Goal: Information Seeking & Learning: Learn about a topic

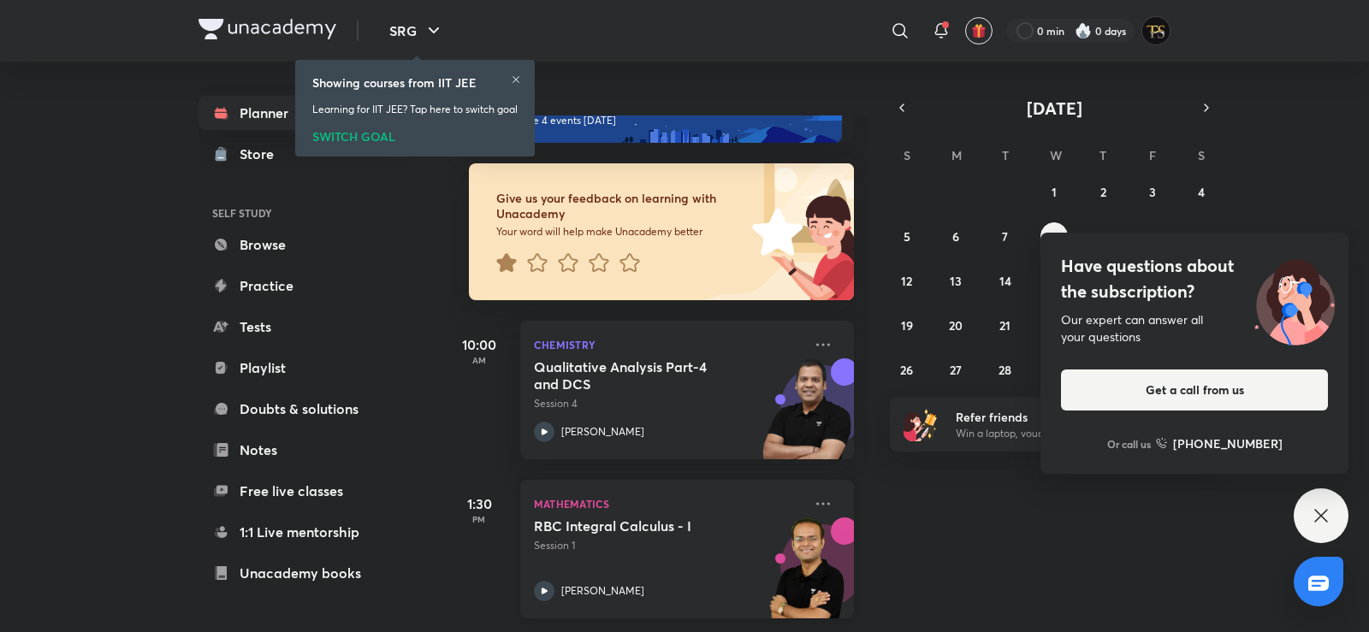
scroll to position [257, 0]
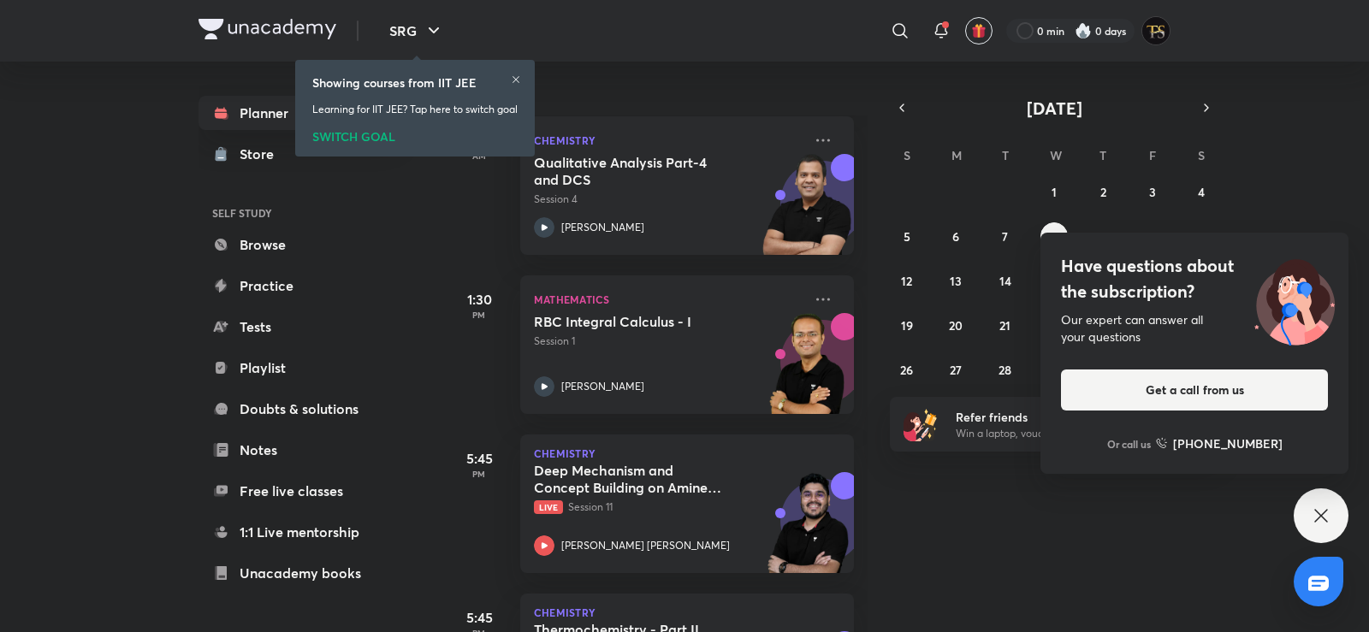
drag, startPoint x: 1324, startPoint y: 511, endPoint x: 1220, endPoint y: 464, distance: 114.5
click at [1325, 511] on icon at bounding box center [1321, 516] width 21 height 21
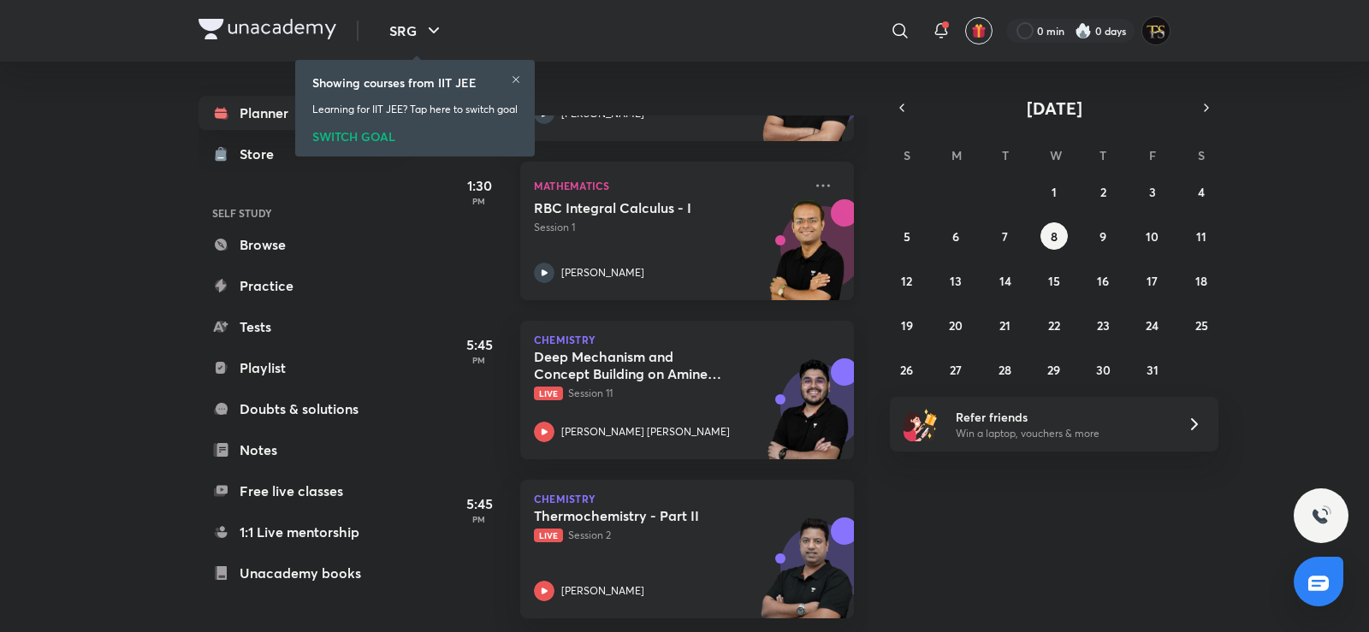
scroll to position [383, 0]
click at [1015, 235] on button "7" at bounding box center [1004, 235] width 27 height 27
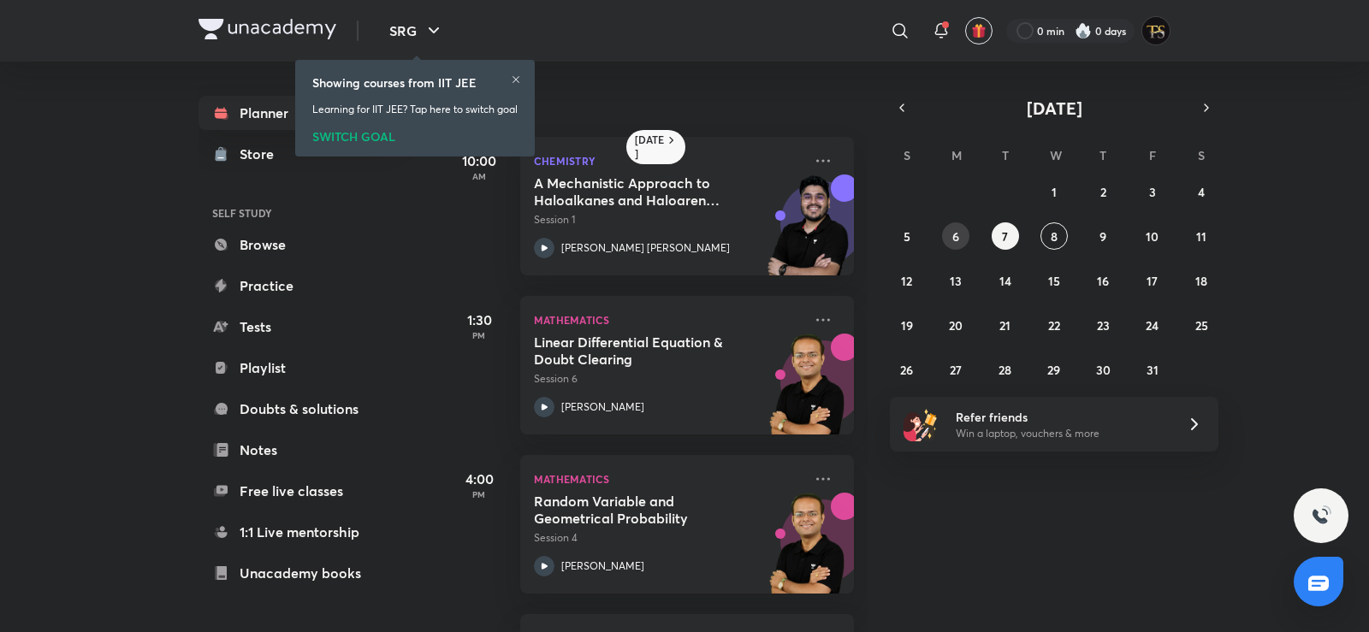
click at [942, 244] on div "28 29 30 1 2 3 4 5 6 7 8 9 10 11 12 13 14 15 16 17 18 19 20 21 22 23 24 25 26 2…" at bounding box center [1054, 280] width 328 height 205
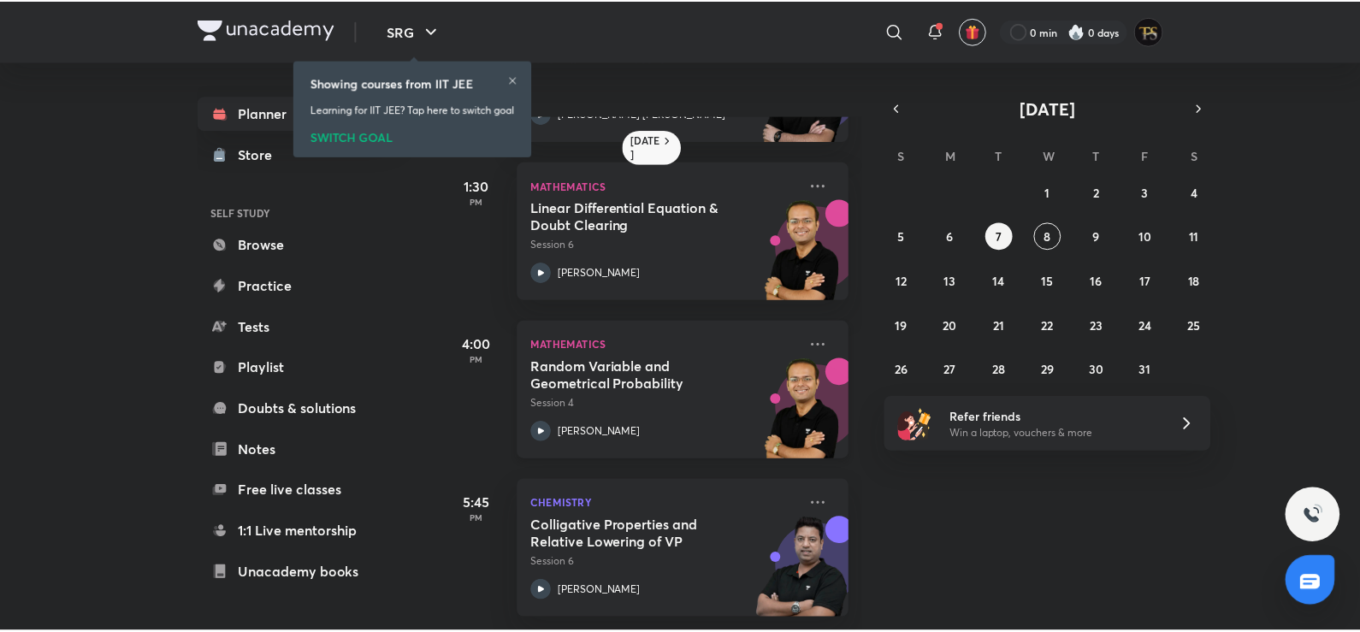
scroll to position [147, 0]
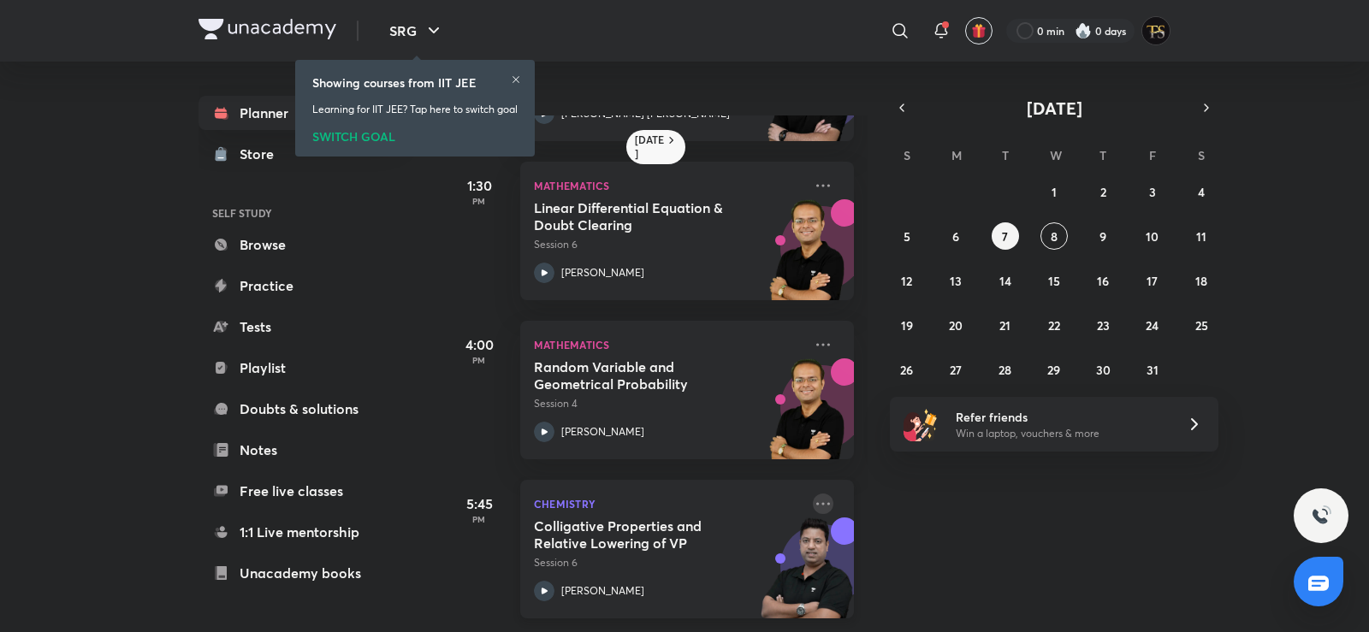
click at [814, 494] on icon at bounding box center [823, 504] width 21 height 21
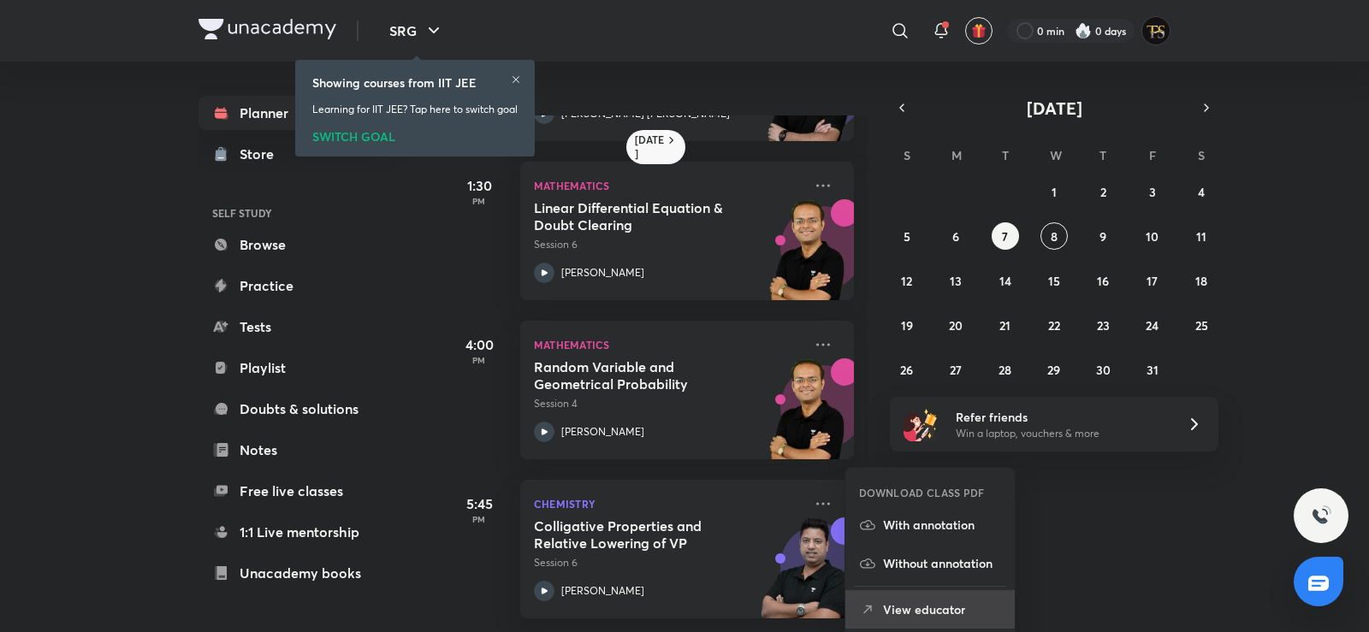
click at [897, 606] on p "View educator" at bounding box center [942, 610] width 118 height 18
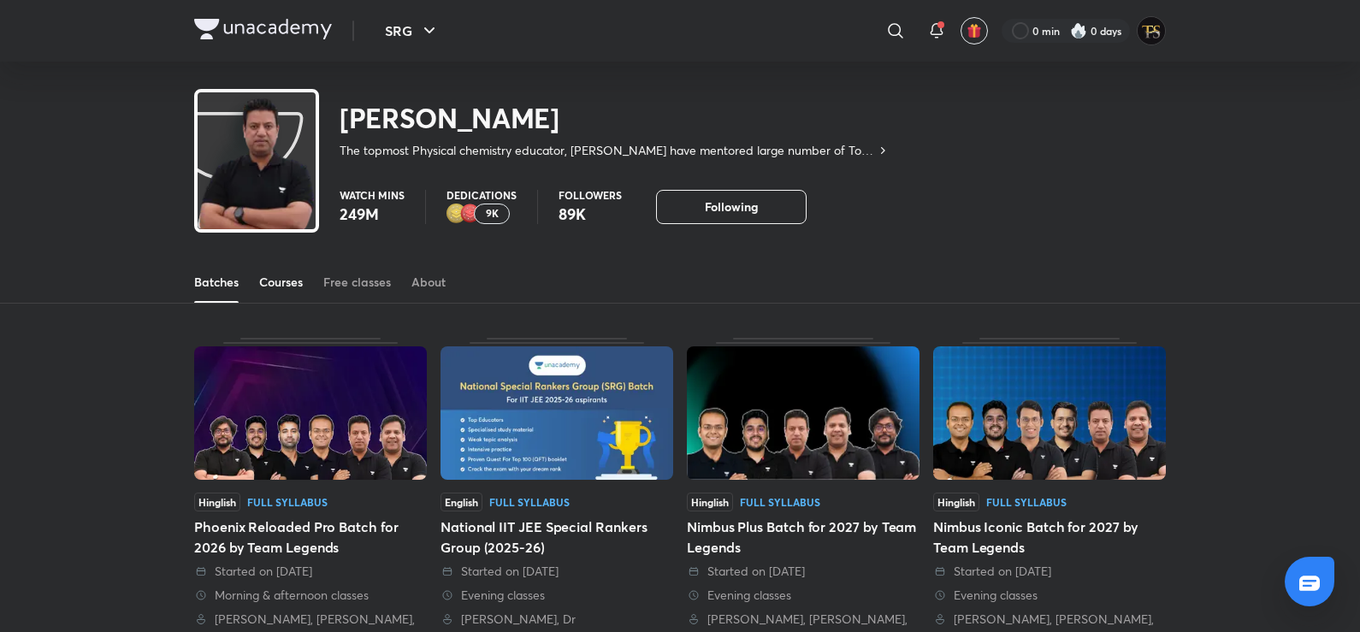
click at [274, 275] on div "Courses" at bounding box center [281, 282] width 44 height 17
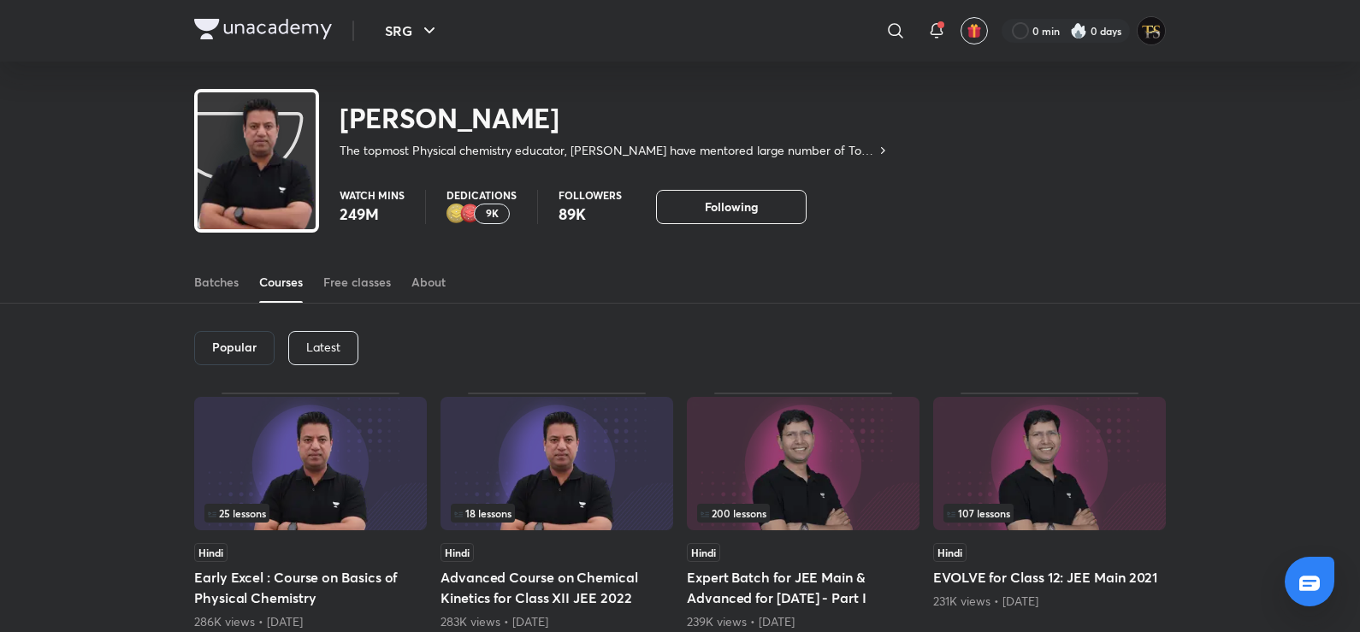
click at [329, 341] on p "Latest" at bounding box center [323, 347] width 34 height 14
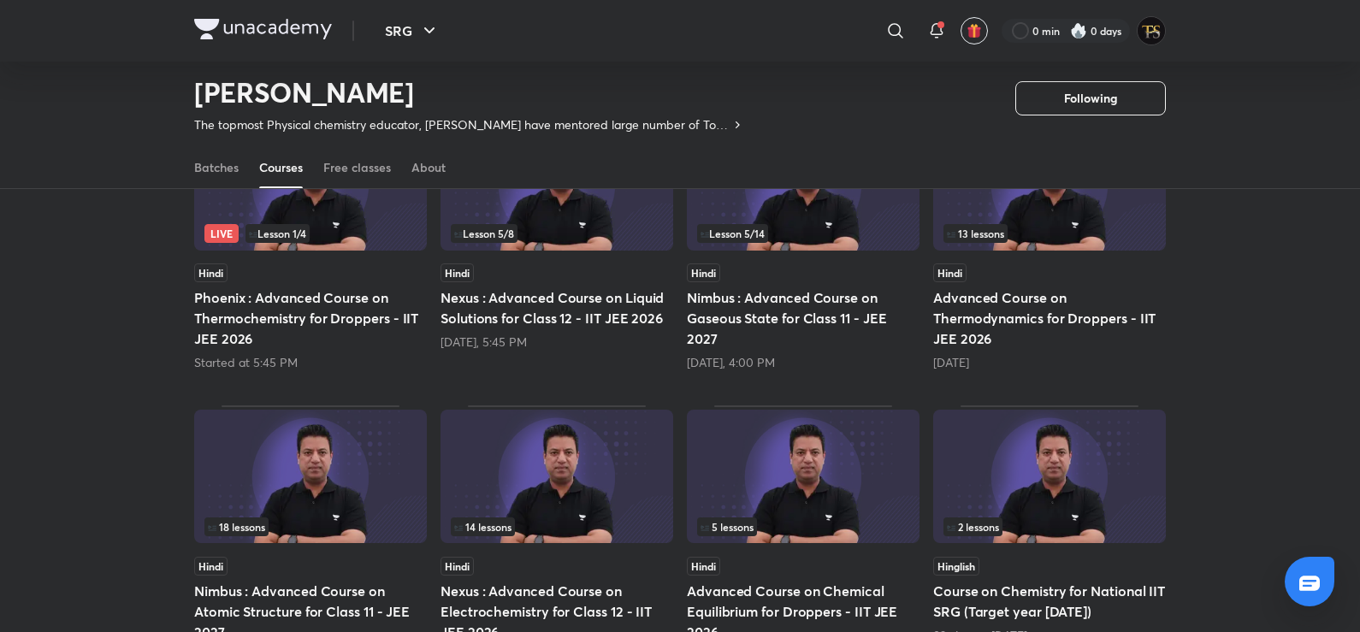
scroll to position [246, 0]
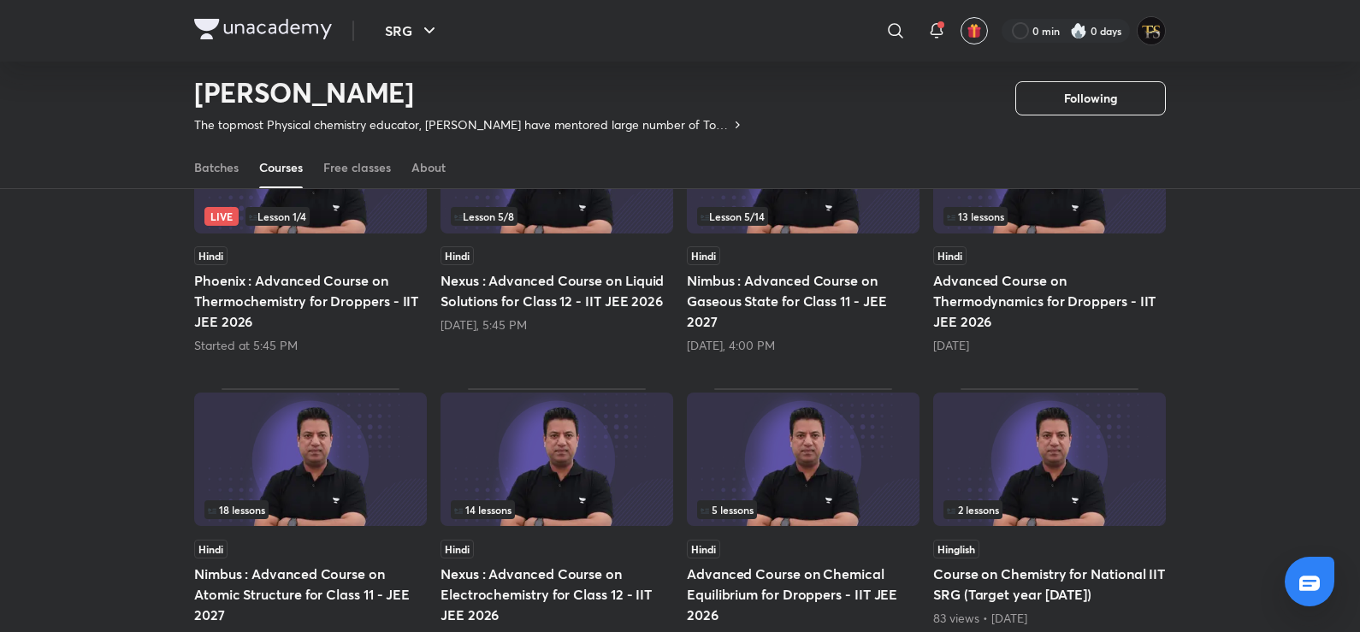
click at [604, 276] on h5 "Nexus : Advanced Course on Liquid Solutions for Class 12 - IIT JEE 2026" at bounding box center [557, 290] width 233 height 41
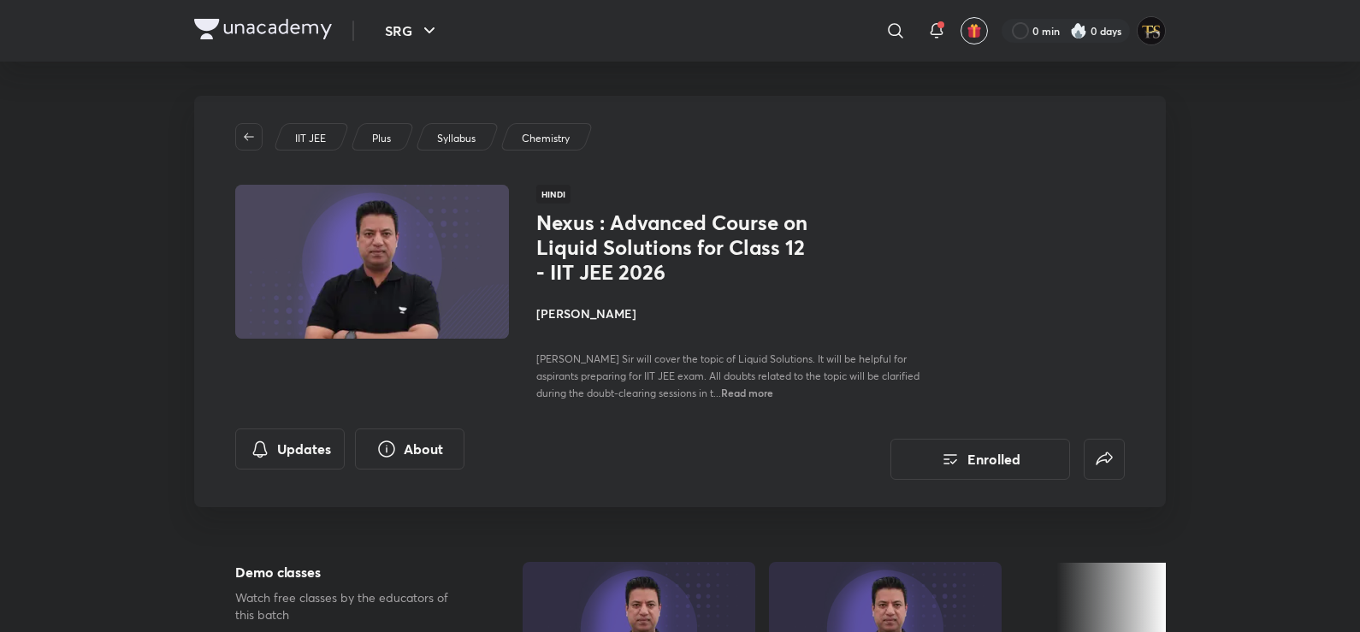
scroll to position [246, 0]
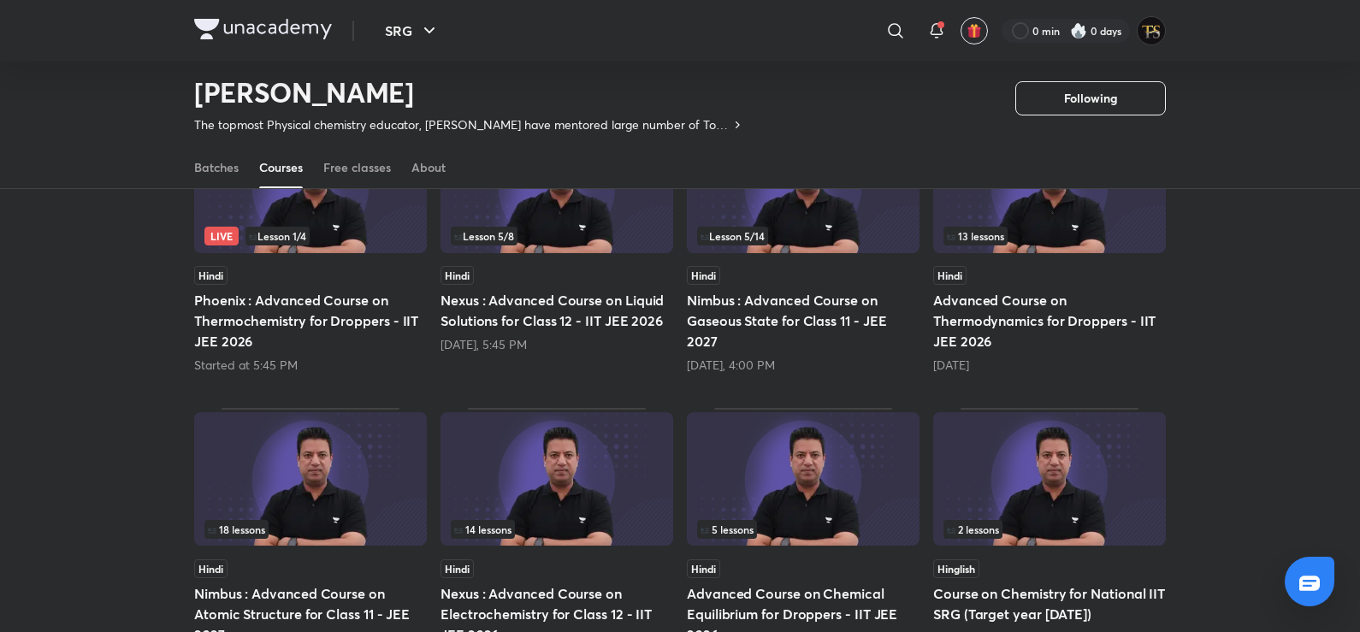
scroll to position [246, 0]
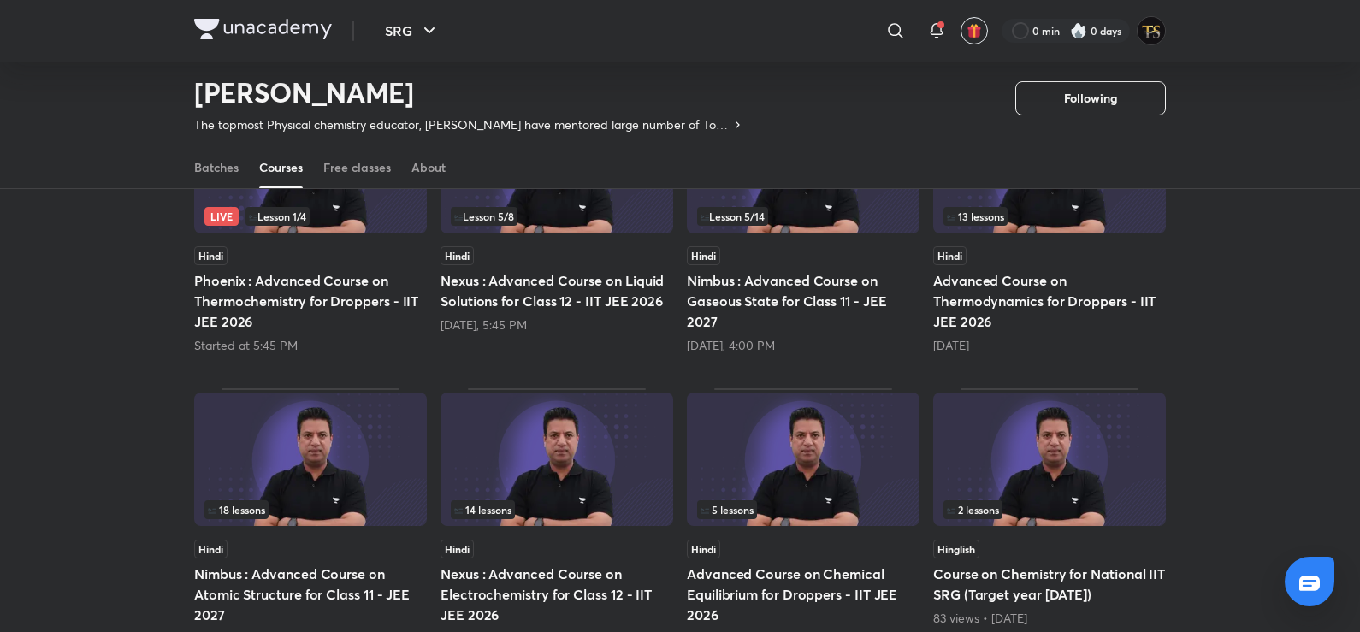
click at [815, 300] on h5 "Nimbus : Advanced Course on Gaseous State for Class 11 - JEE 2027" at bounding box center [803, 301] width 233 height 62
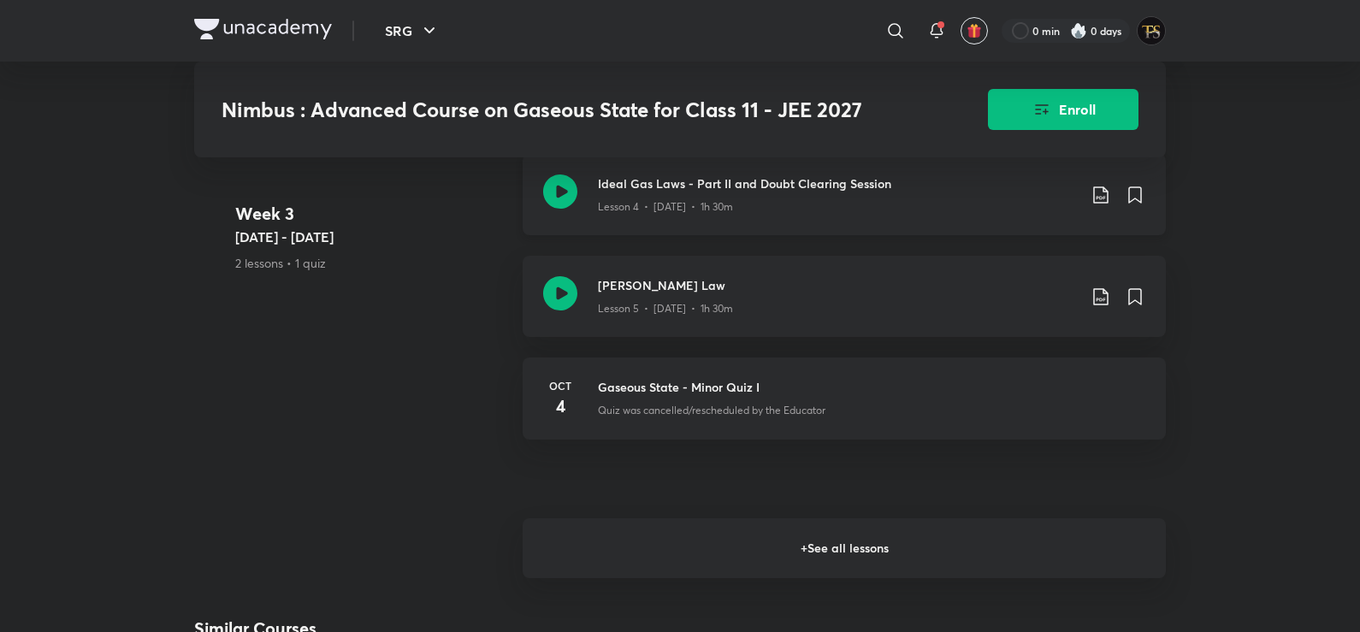
scroll to position [1369, 0]
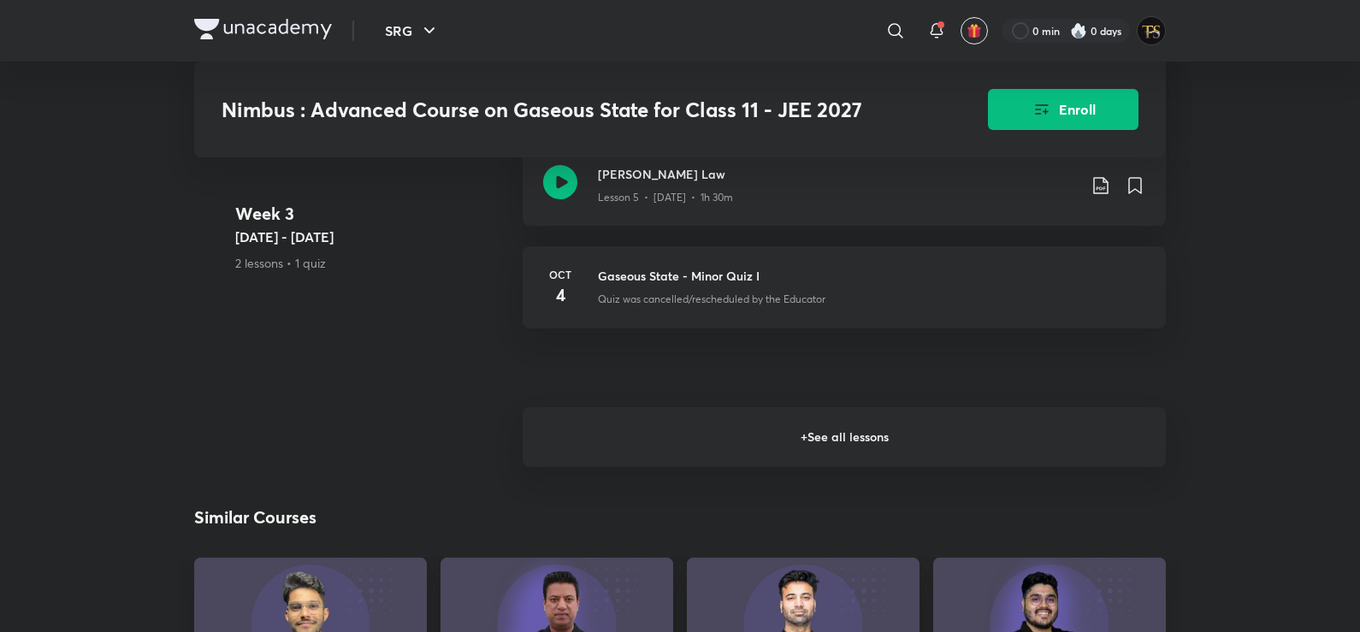
click at [747, 412] on h6 "+ See all lessons" at bounding box center [844, 437] width 643 height 60
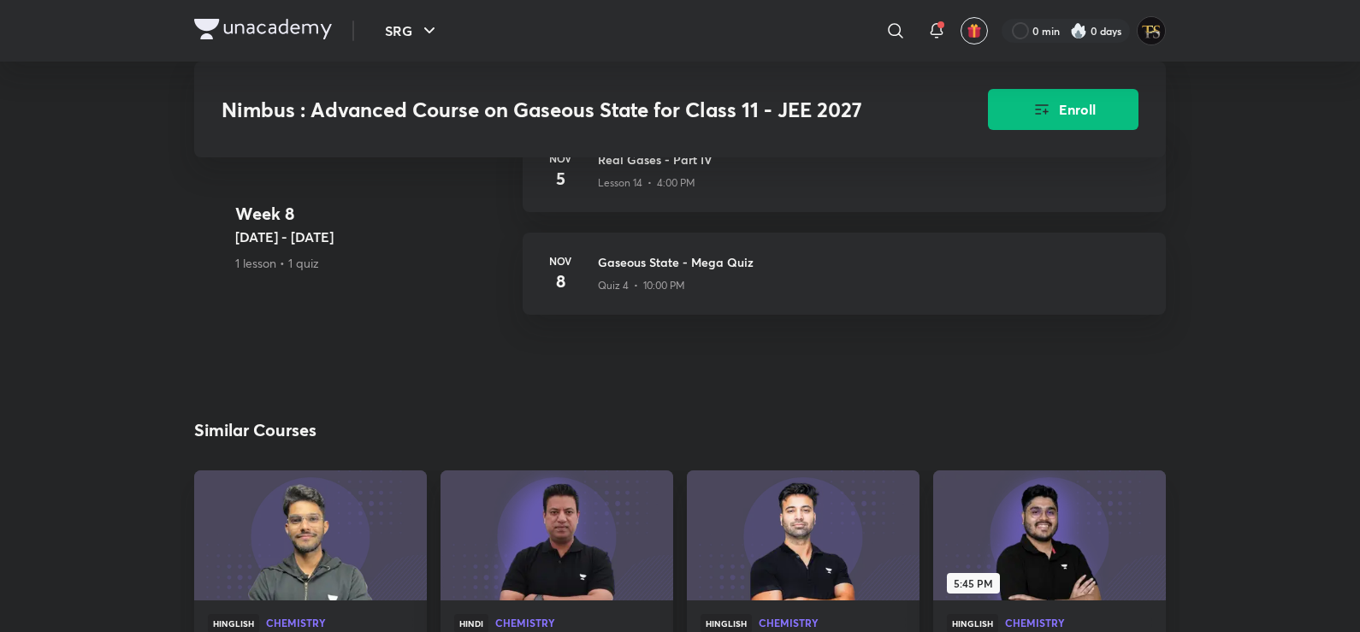
scroll to position [3080, 0]
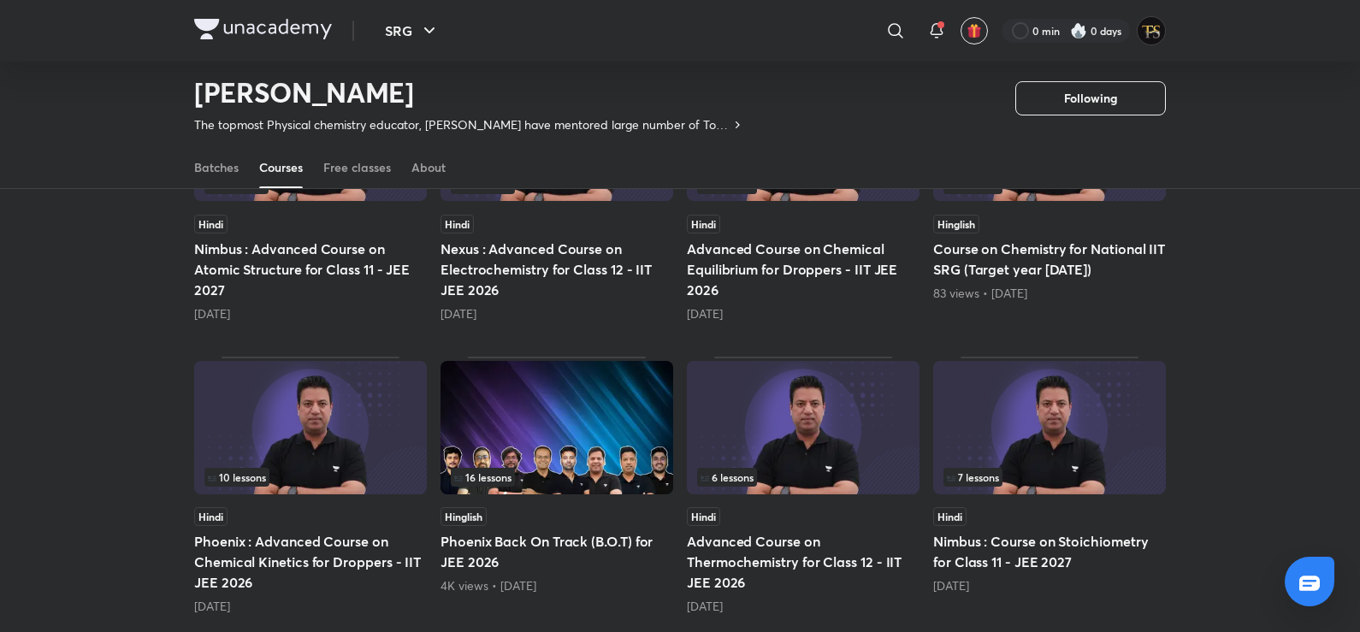
scroll to position [653, 0]
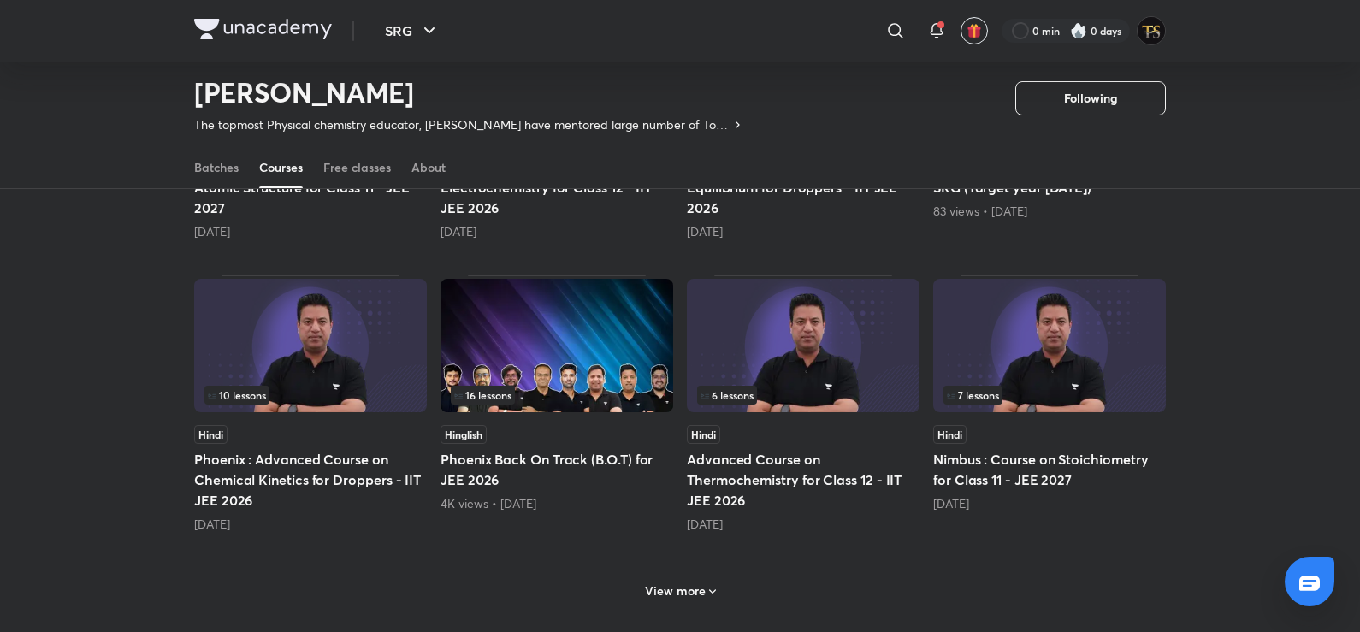
click at [710, 587] on icon at bounding box center [713, 592] width 14 height 14
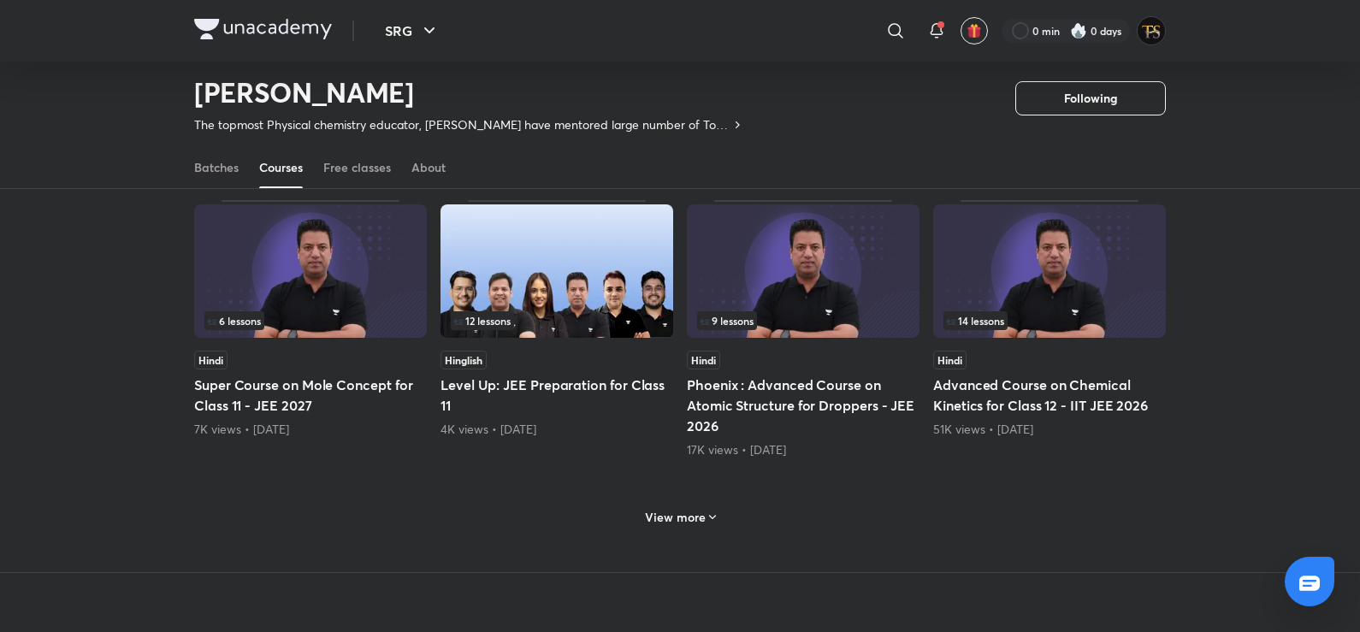
scroll to position [1765, 0]
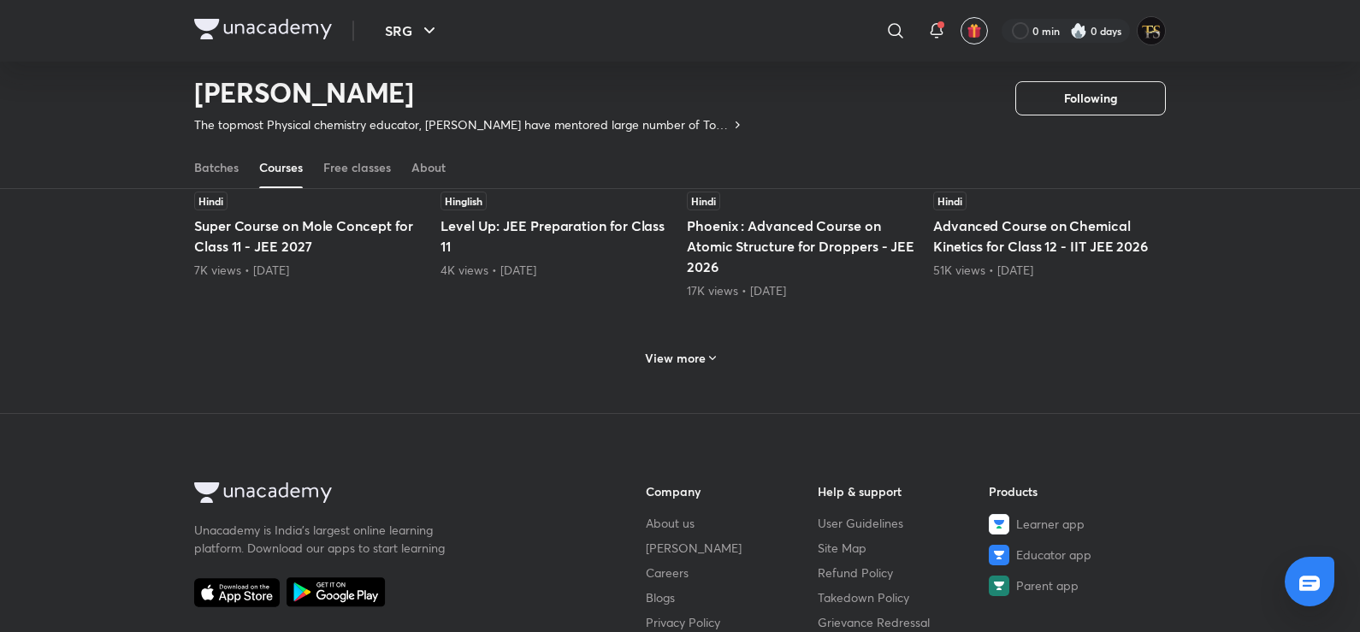
click at [658, 359] on h6 "View more" at bounding box center [675, 358] width 61 height 17
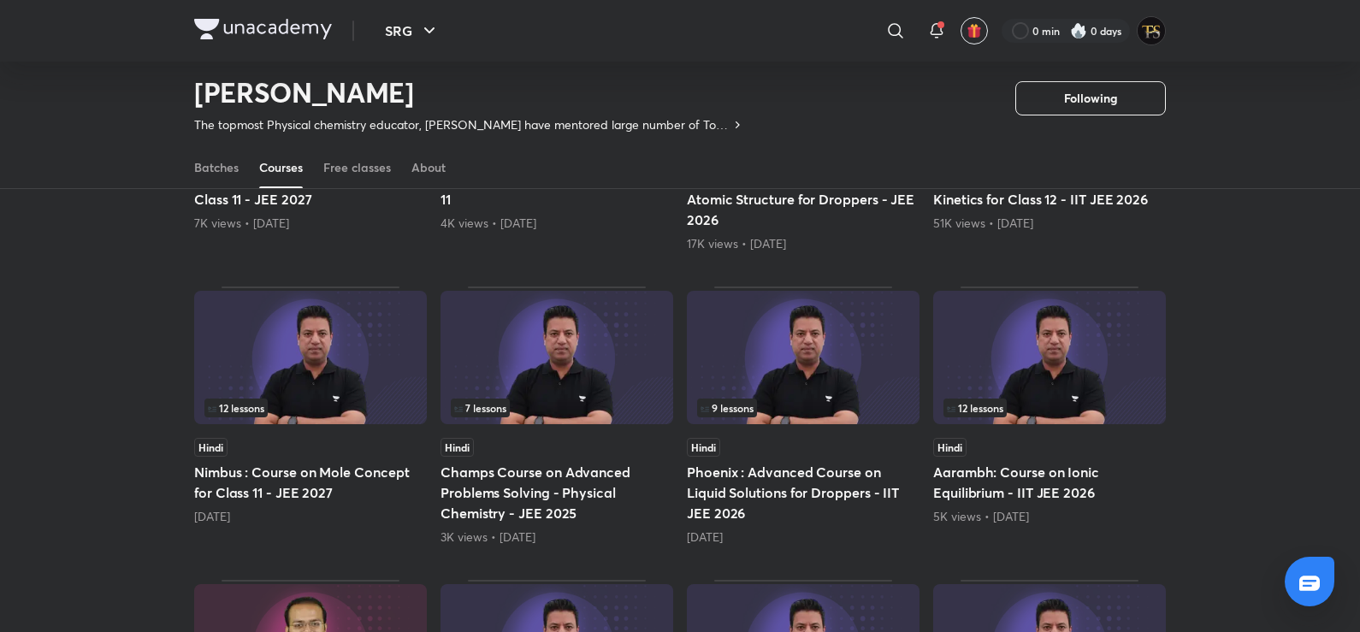
scroll to position [1850, 0]
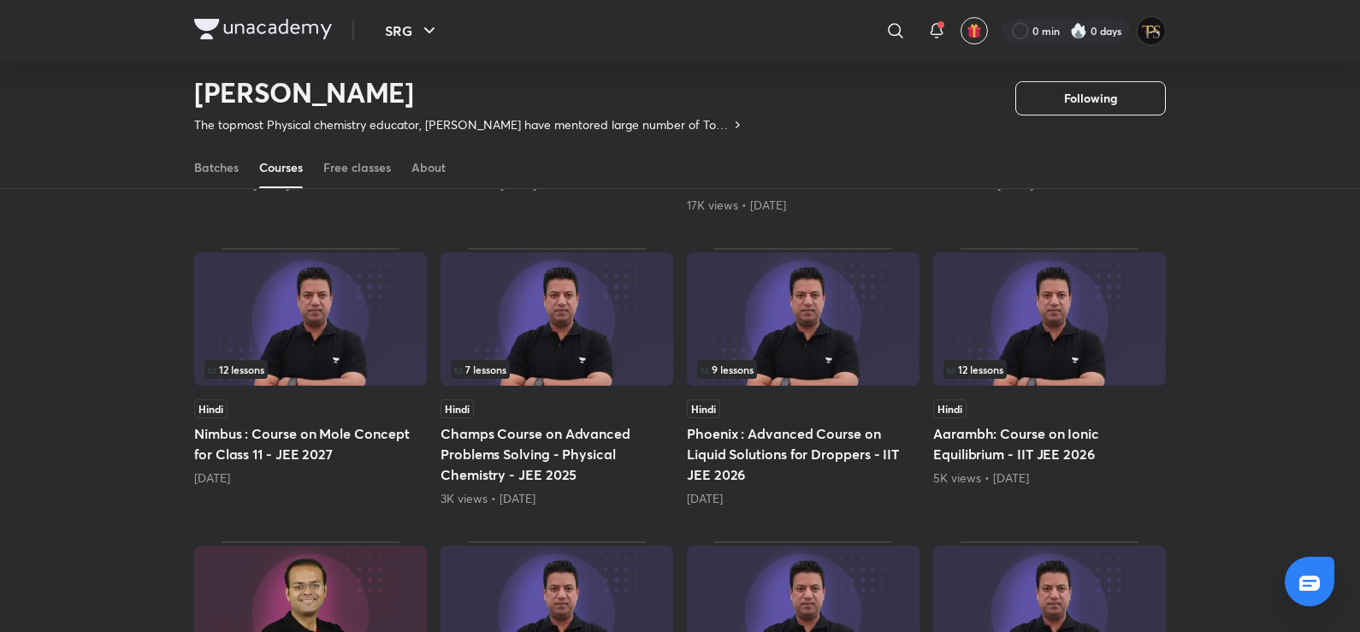
click at [358, 437] on h5 "Nimbus : Course on Mole Concept for Class 11 - JEE 2027" at bounding box center [310, 443] width 233 height 41
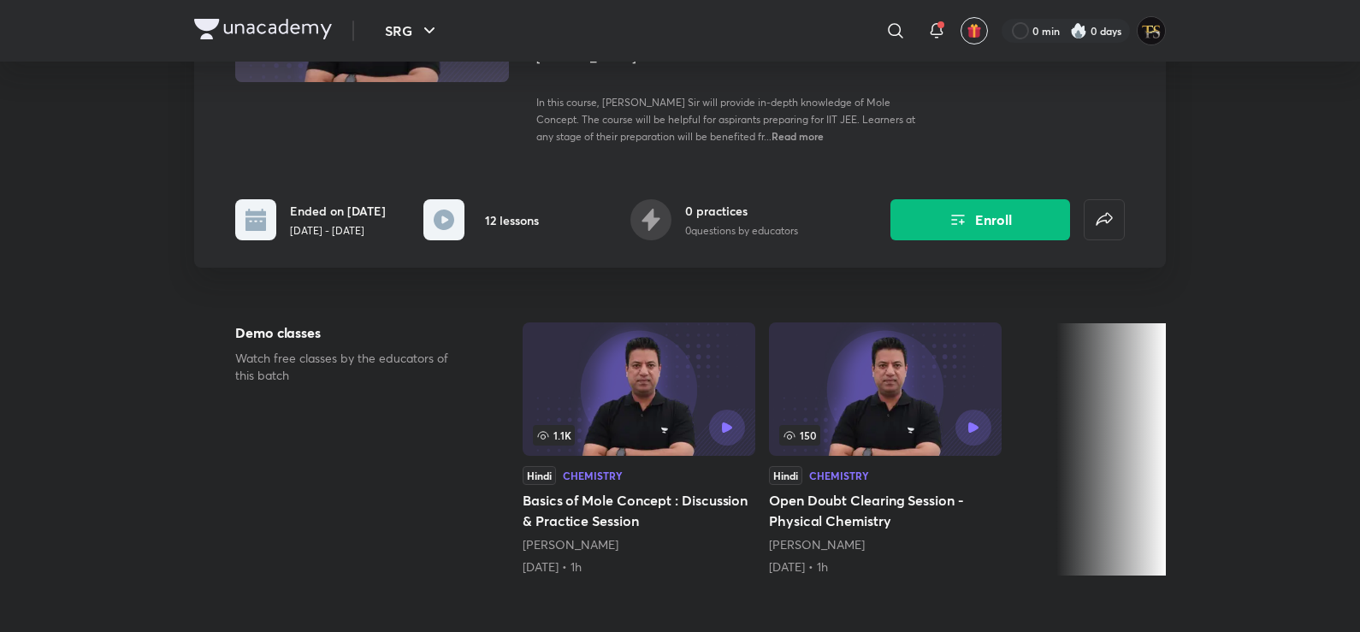
scroll to position [513, 0]
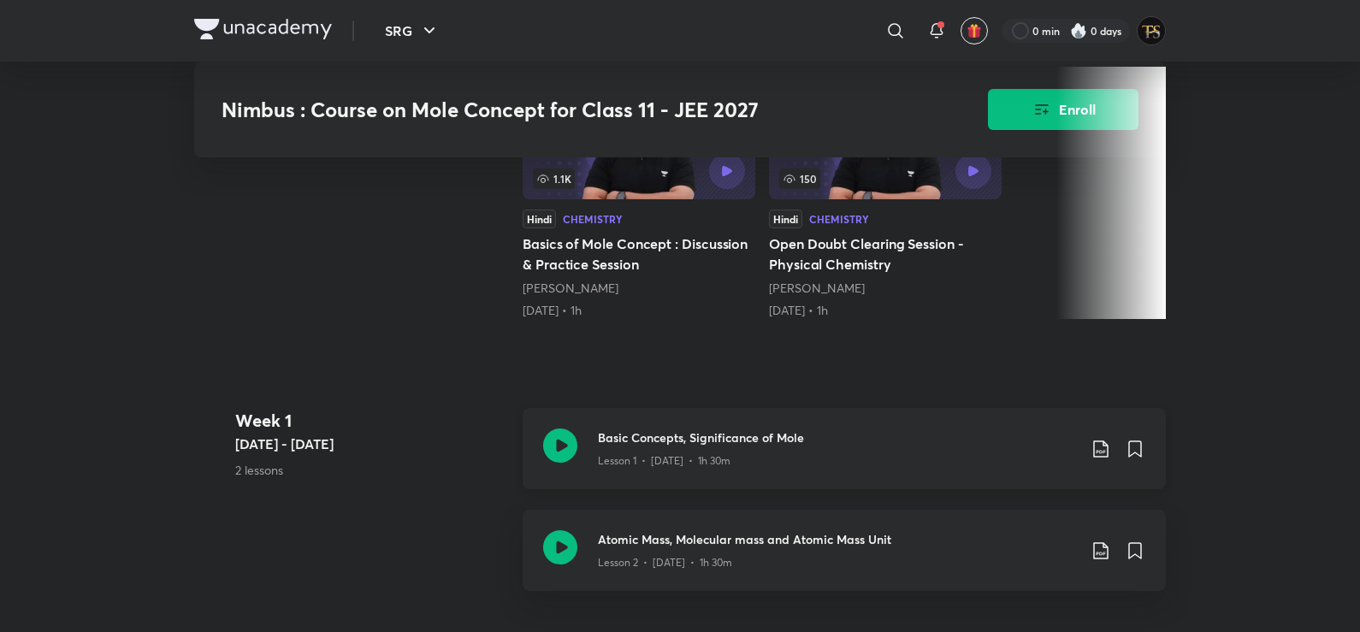
click at [698, 437] on div "Basic Concepts, Significance of Mole Lesson 1 • Apr 16 • 1h 30m" at bounding box center [844, 448] width 643 height 81
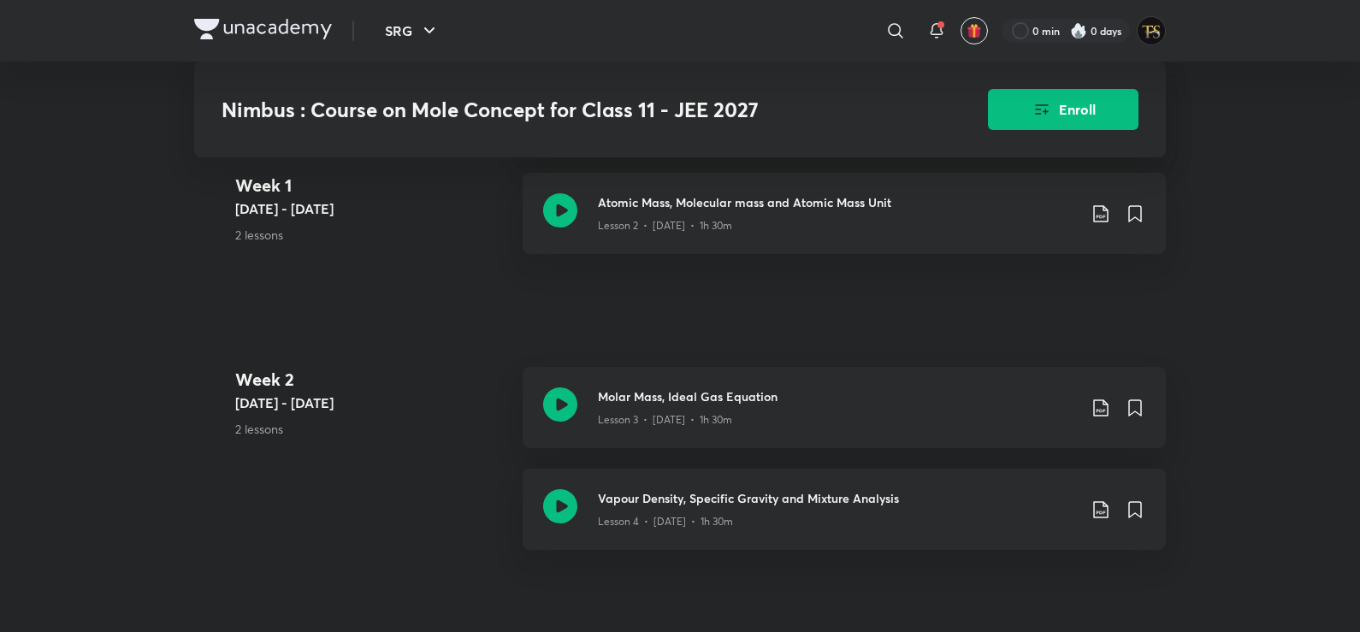
scroll to position [599, 0]
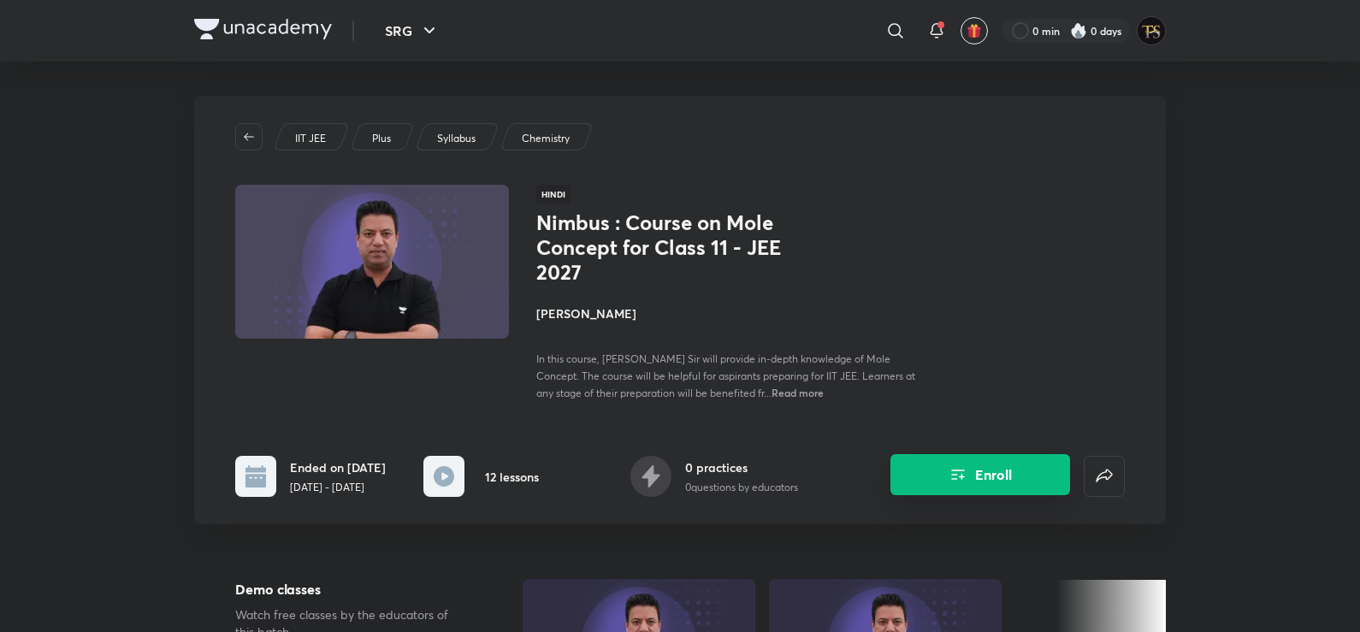
click at [983, 484] on button "Enroll" at bounding box center [981, 474] width 180 height 41
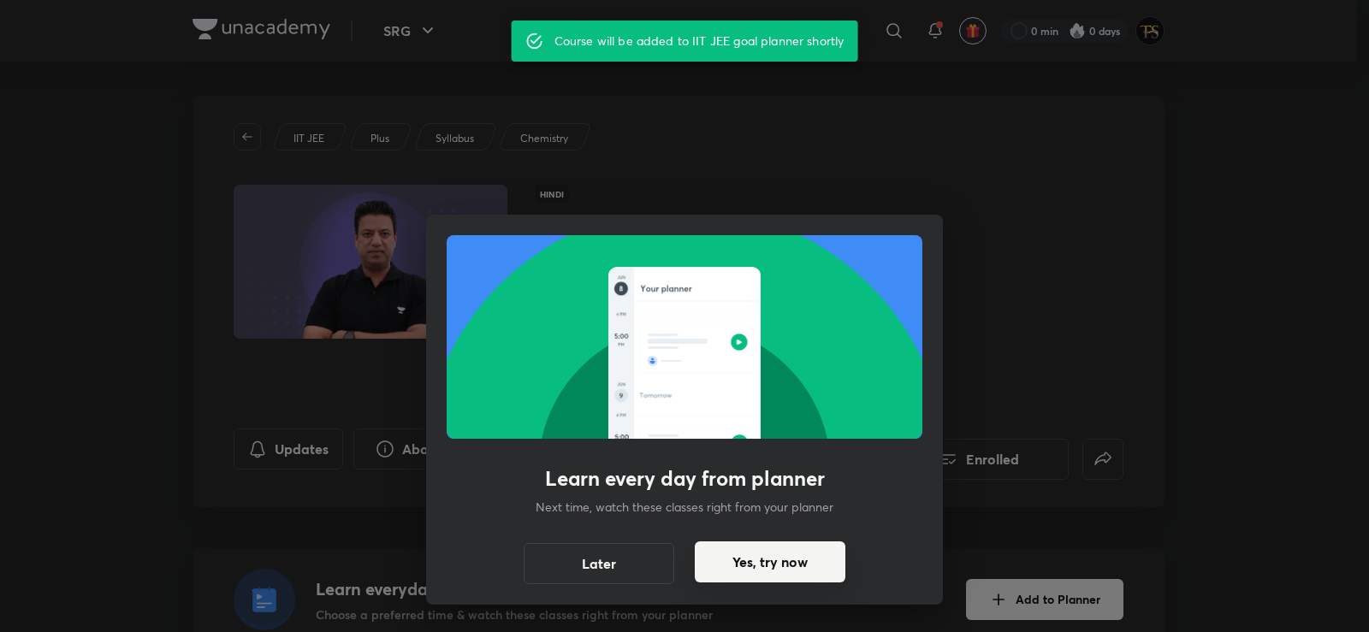
click at [783, 570] on button "Yes, try now" at bounding box center [770, 562] width 151 height 41
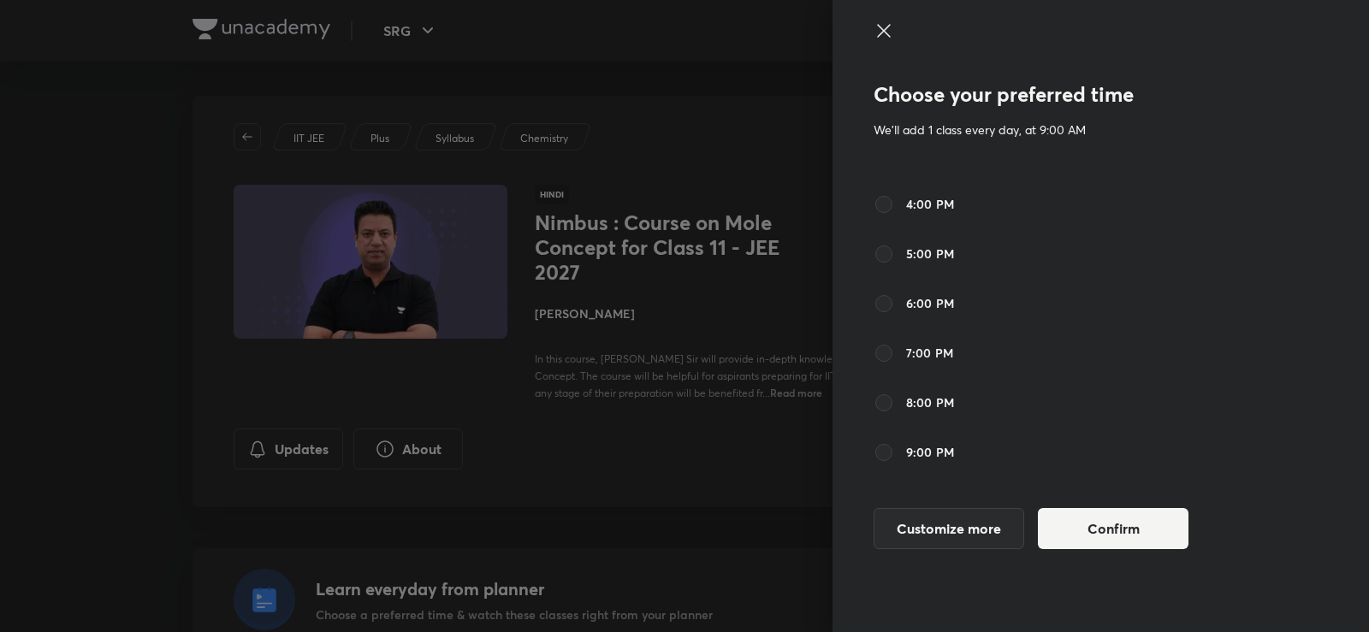
scroll to position [513, 0]
click at [886, 462] on input "10:00 PM" at bounding box center [883, 463] width 21 height 21
radio input "true"
radio input "false"
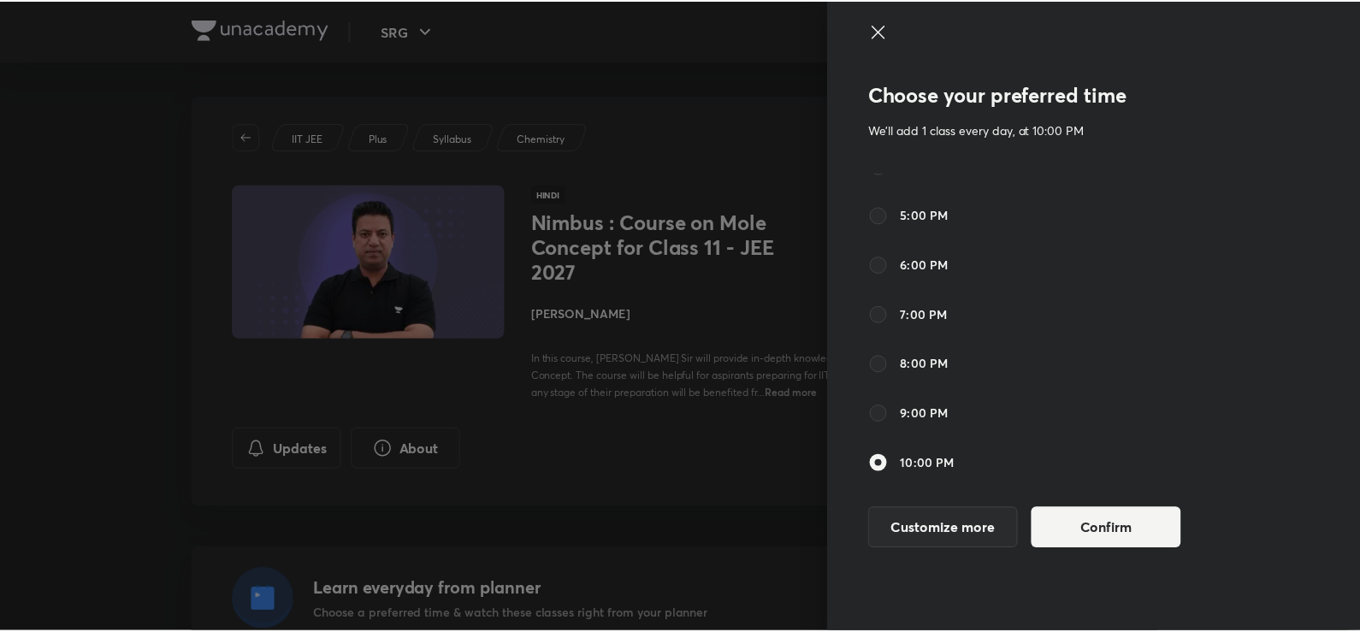
scroll to position [770, 0]
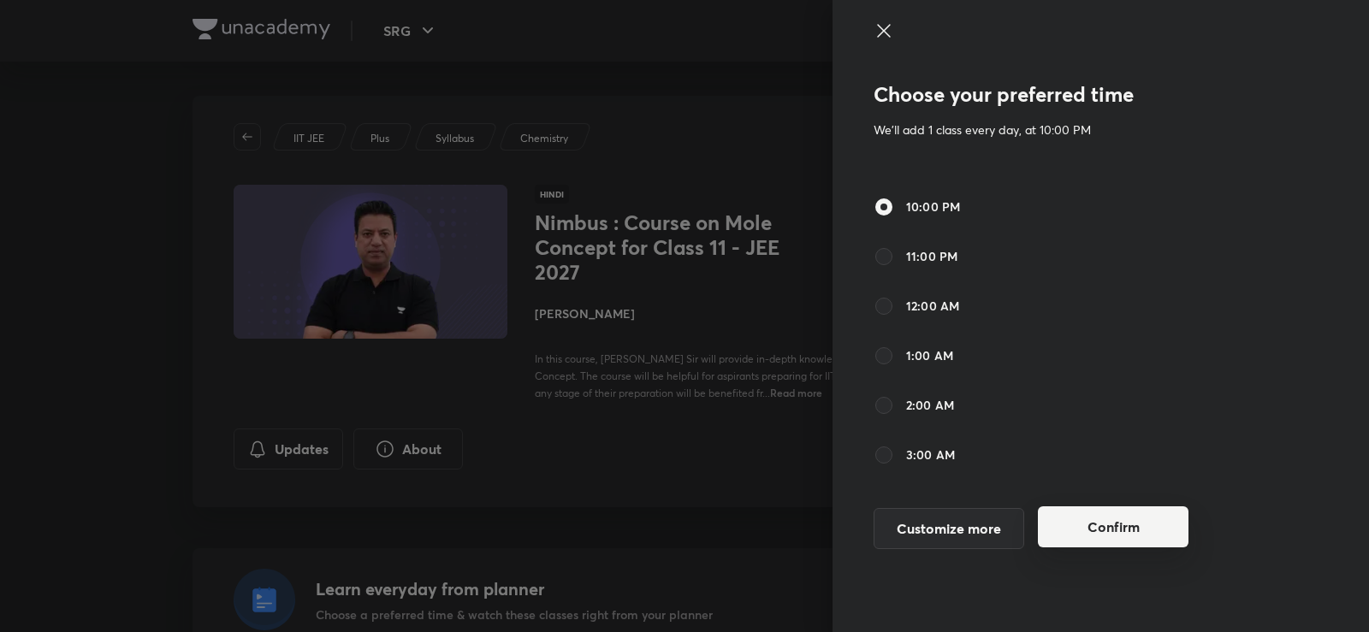
click at [1074, 531] on button "Confirm" at bounding box center [1113, 526] width 151 height 41
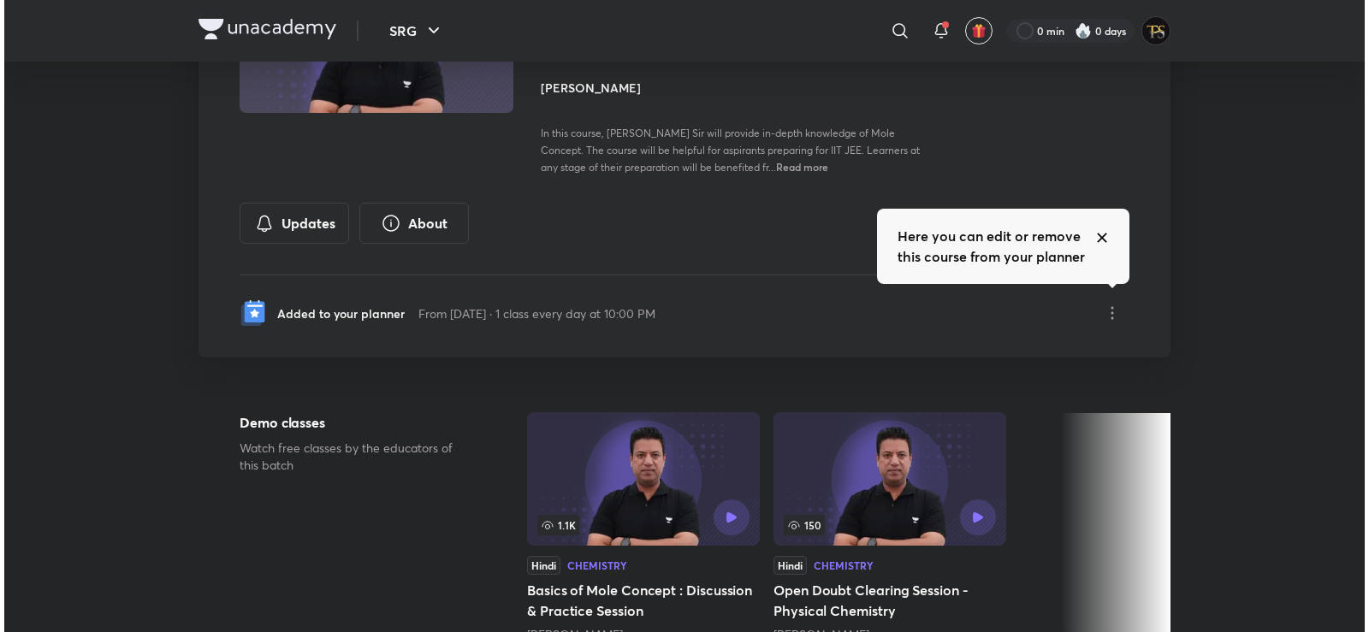
scroll to position [171, 0]
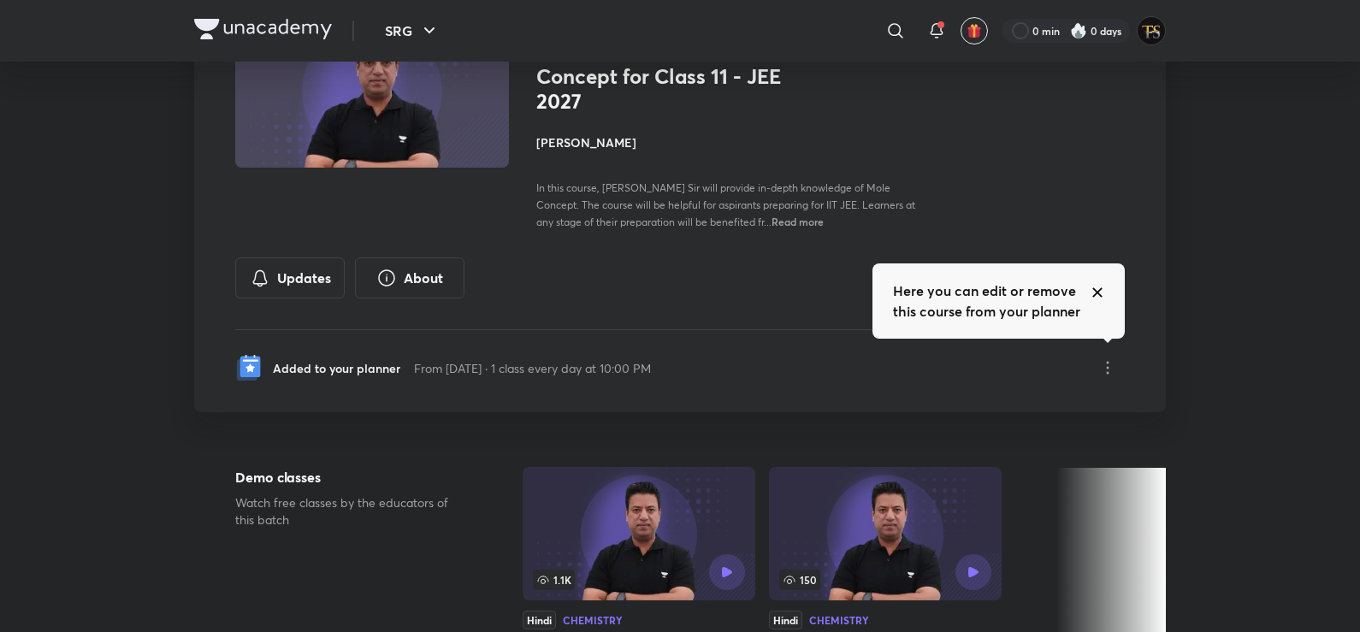
click at [1133, 362] on div "IIT JEE Plus Syllabus Chemistry Hindi Nimbus : Course on Mole Concept for Class…" at bounding box center [680, 169] width 972 height 488
click at [1117, 365] on icon at bounding box center [1108, 368] width 21 height 21
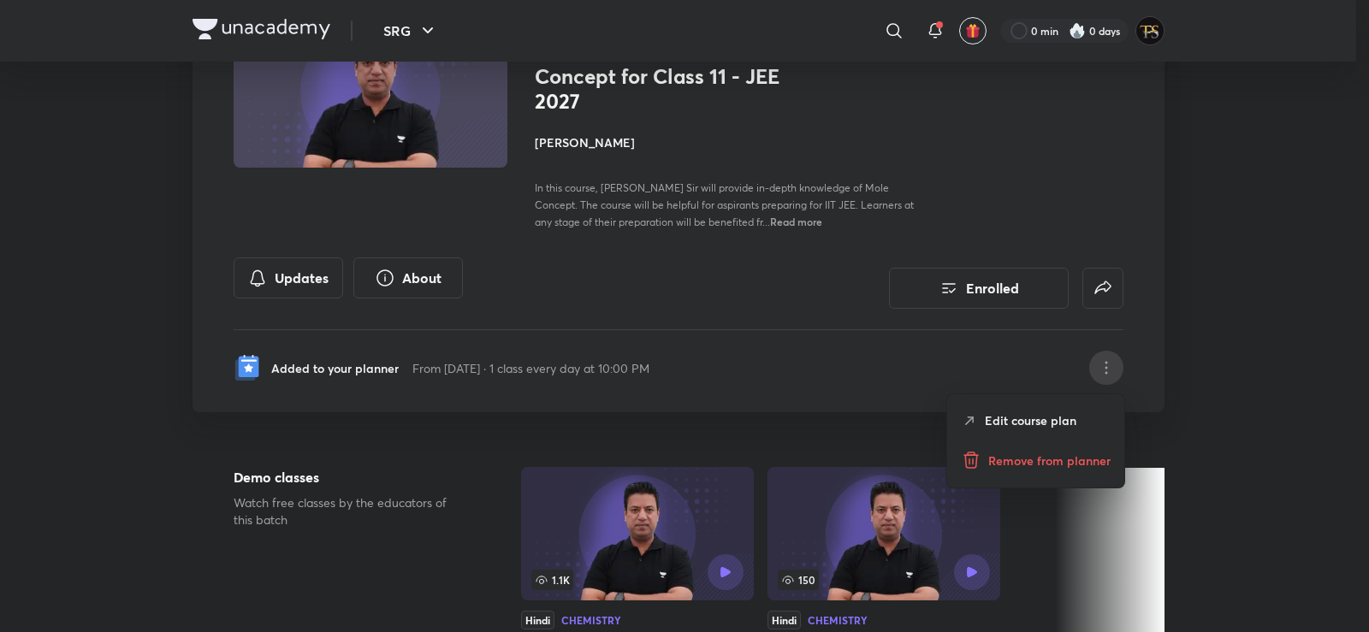
click at [1076, 416] on div "Edit course plan" at bounding box center [1035, 420] width 177 height 38
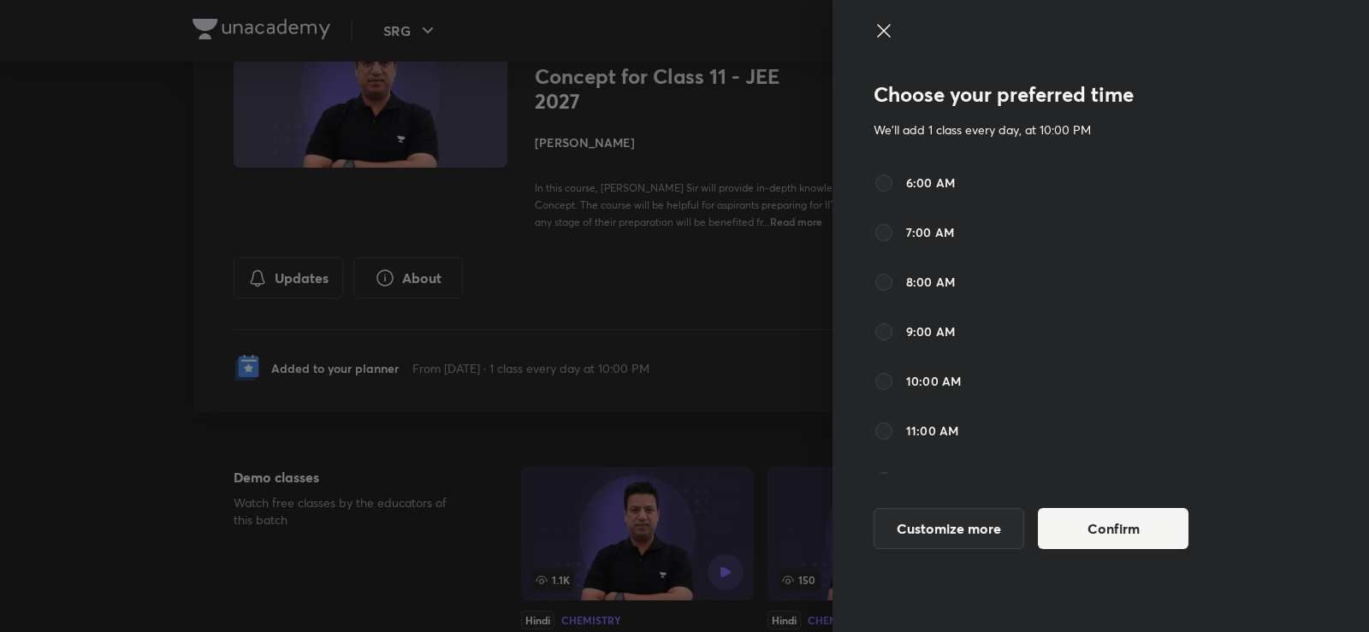
click at [1047, 123] on p "We'll add 1 class every day, at 10:00 PM" at bounding box center [1051, 130] width 356 height 18
drag, startPoint x: 962, startPoint y: 139, endPoint x: 946, endPoint y: 139, distance: 15.4
click at [954, 139] on div "Choose your preferred time We'll add 1 class every day, at 10:00 PM 6:00 AM 7:0…" at bounding box center [1051, 321] width 356 height 498
click at [950, 537] on button "Customize more" at bounding box center [948, 526] width 151 height 41
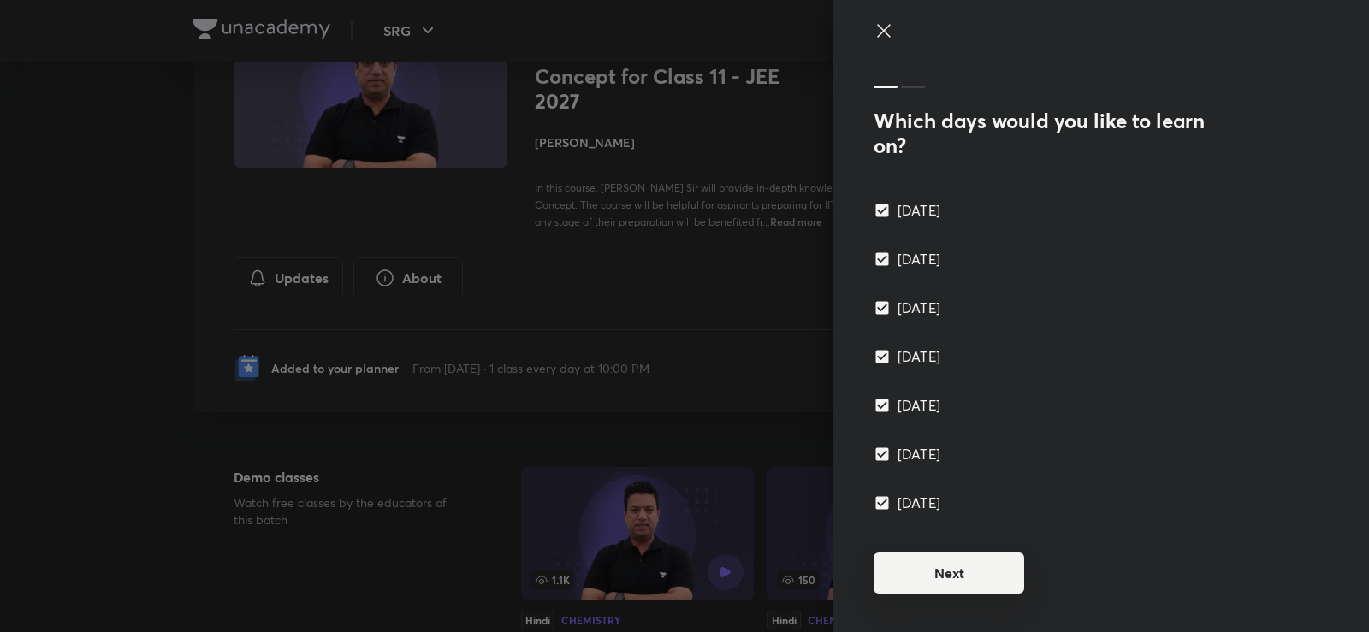
click at [994, 580] on button "Next" at bounding box center [948, 573] width 151 height 41
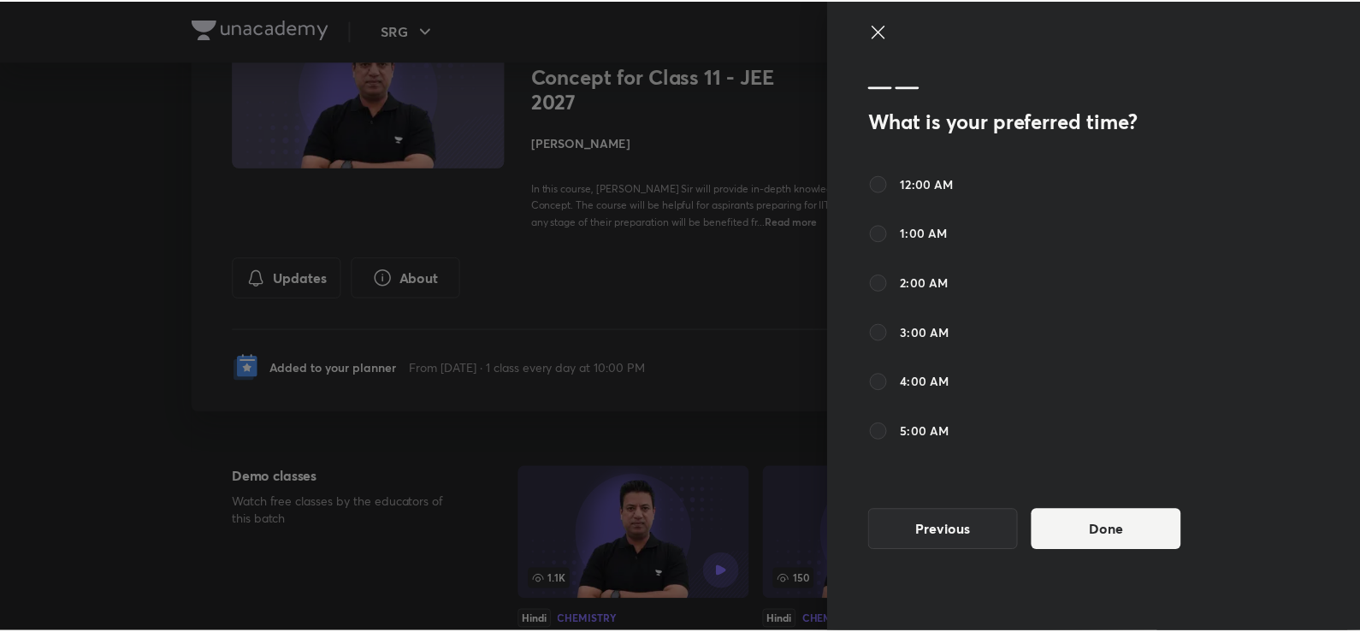
scroll to position [890, 0]
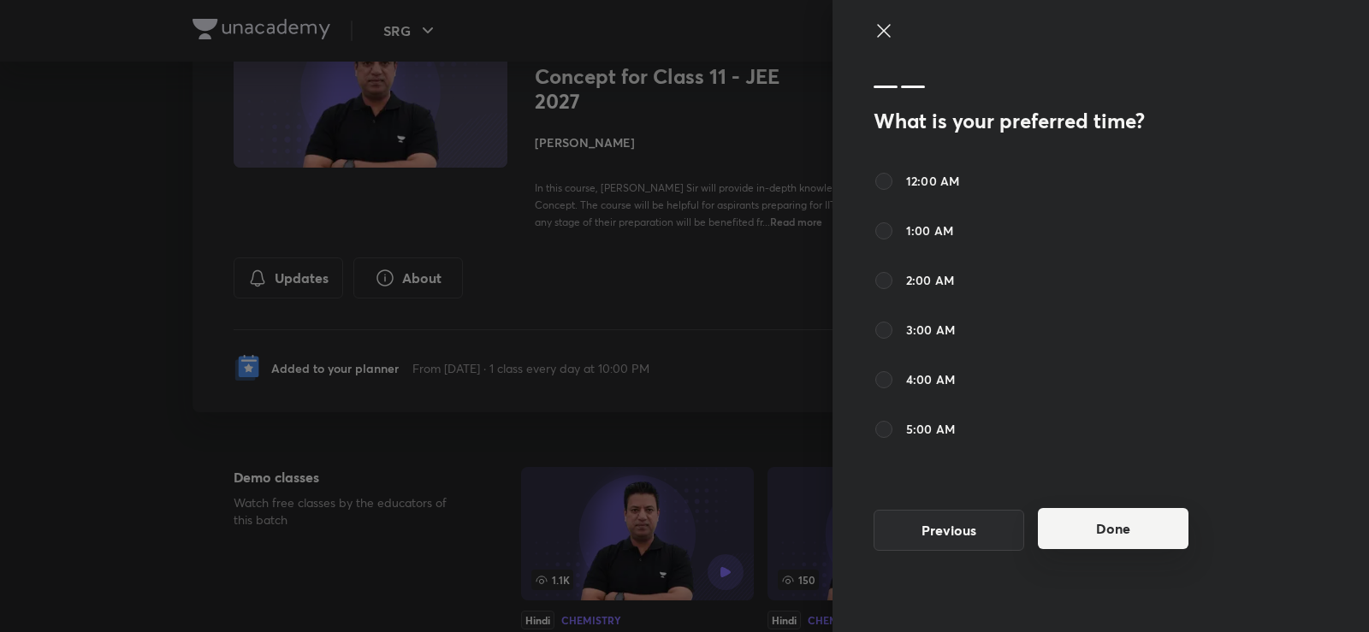
click at [1116, 544] on button "Done" at bounding box center [1113, 528] width 151 height 41
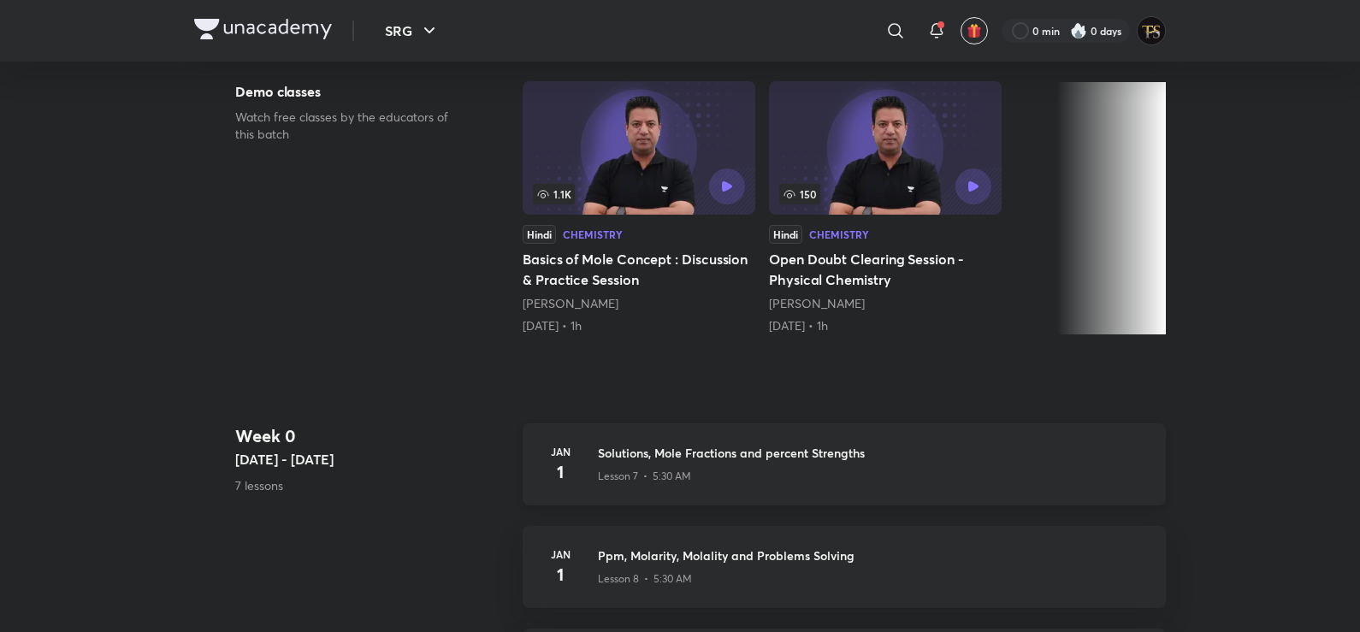
scroll to position [770, 0]
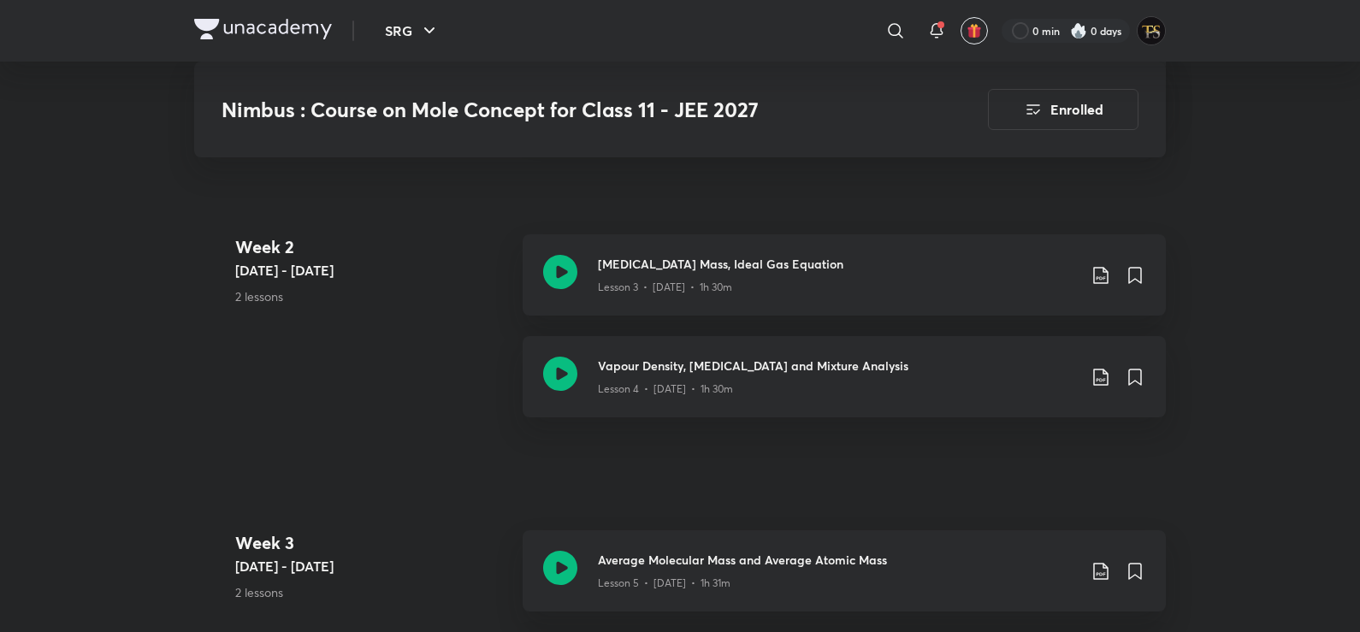
scroll to position [2447, 0]
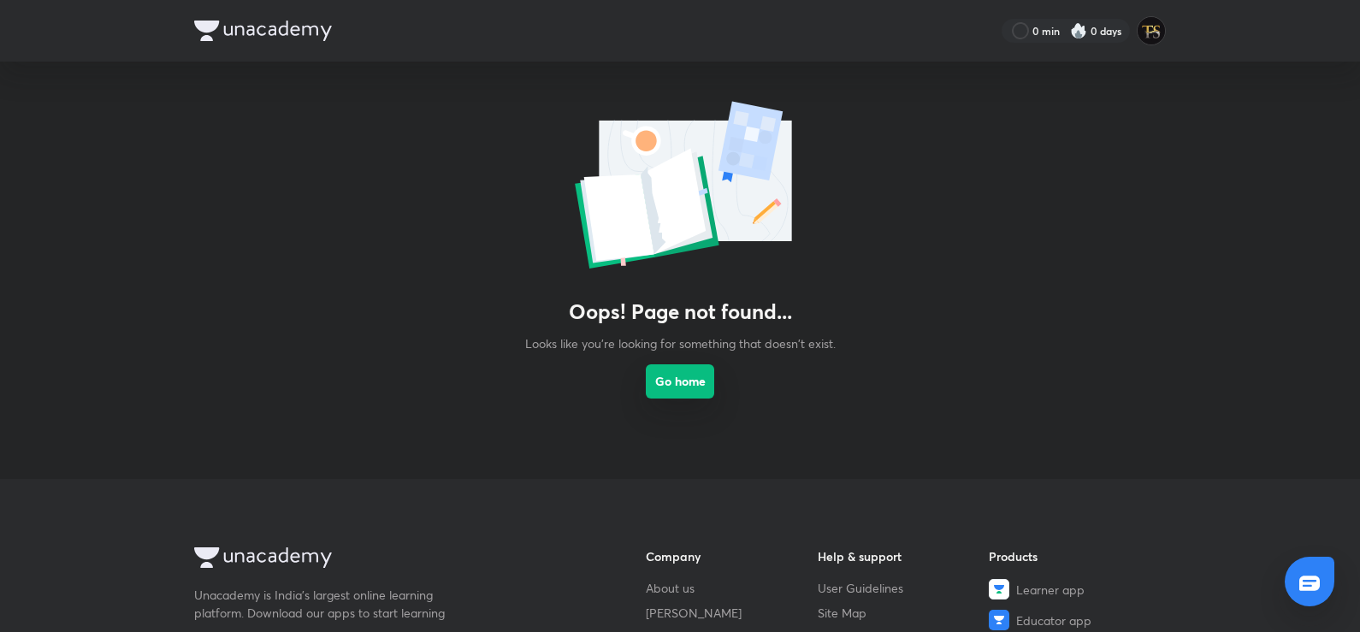
click at [661, 399] on link "Go home" at bounding box center [680, 398] width 68 height 92
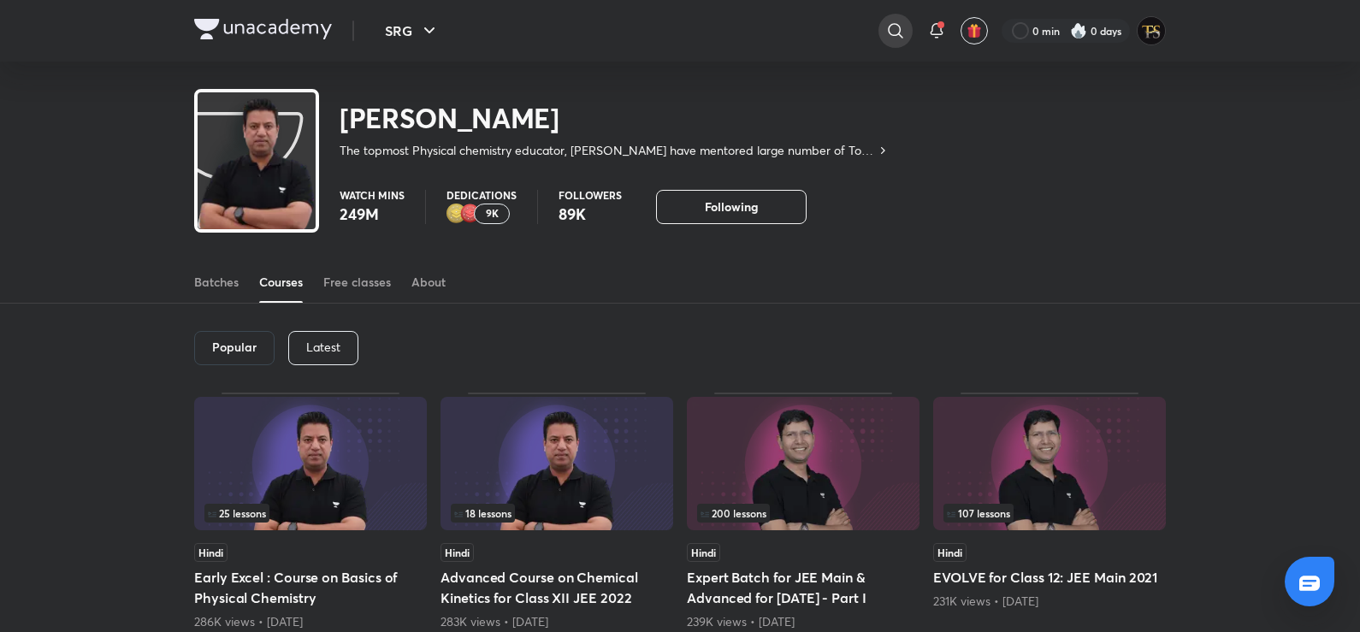
click at [891, 34] on icon at bounding box center [895, 30] width 15 height 15
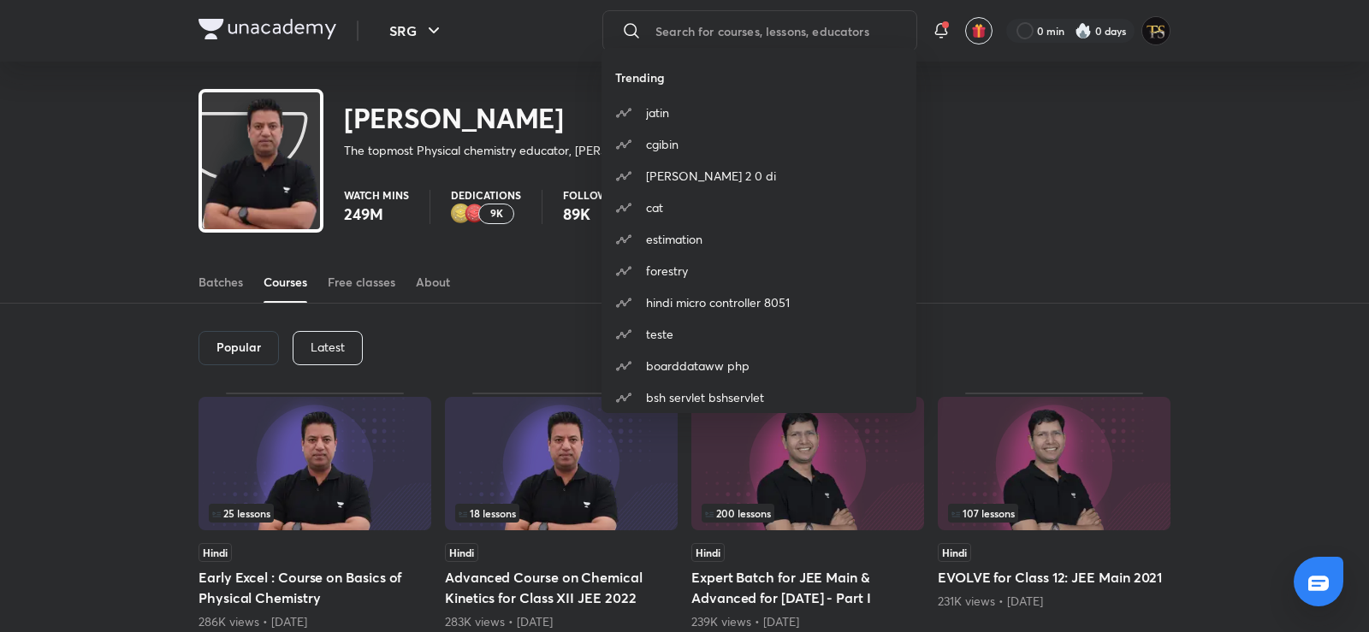
type input "s"
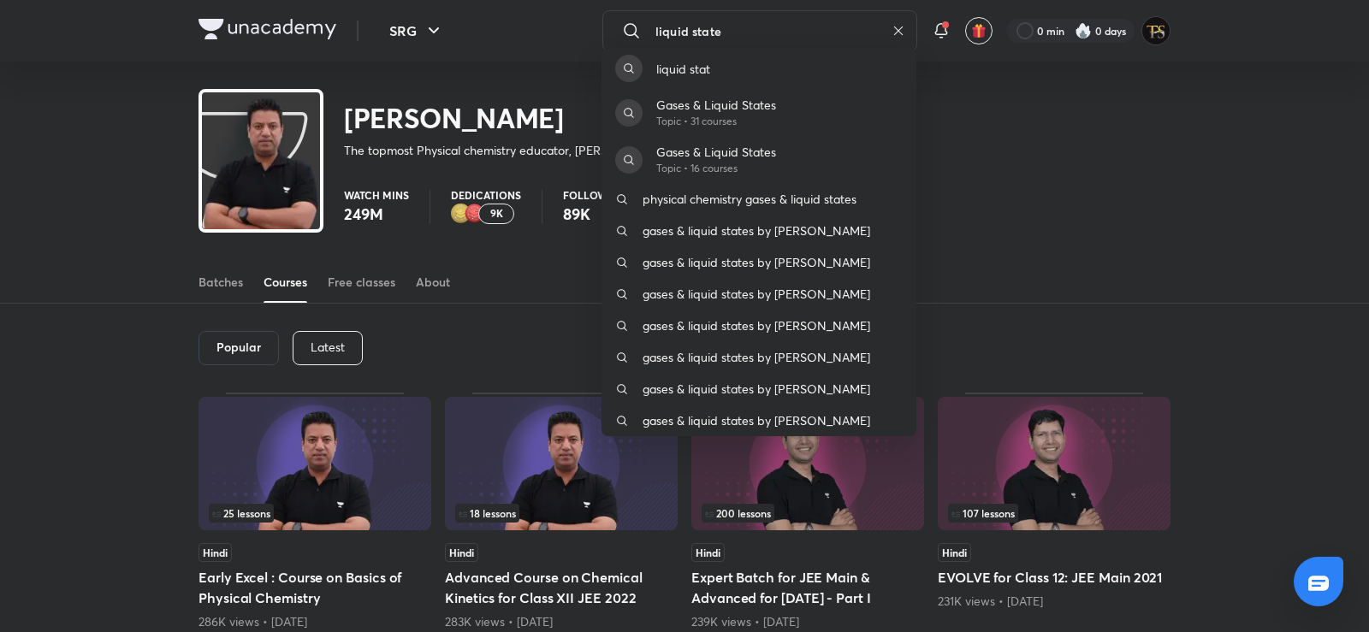
type input "liquid state"
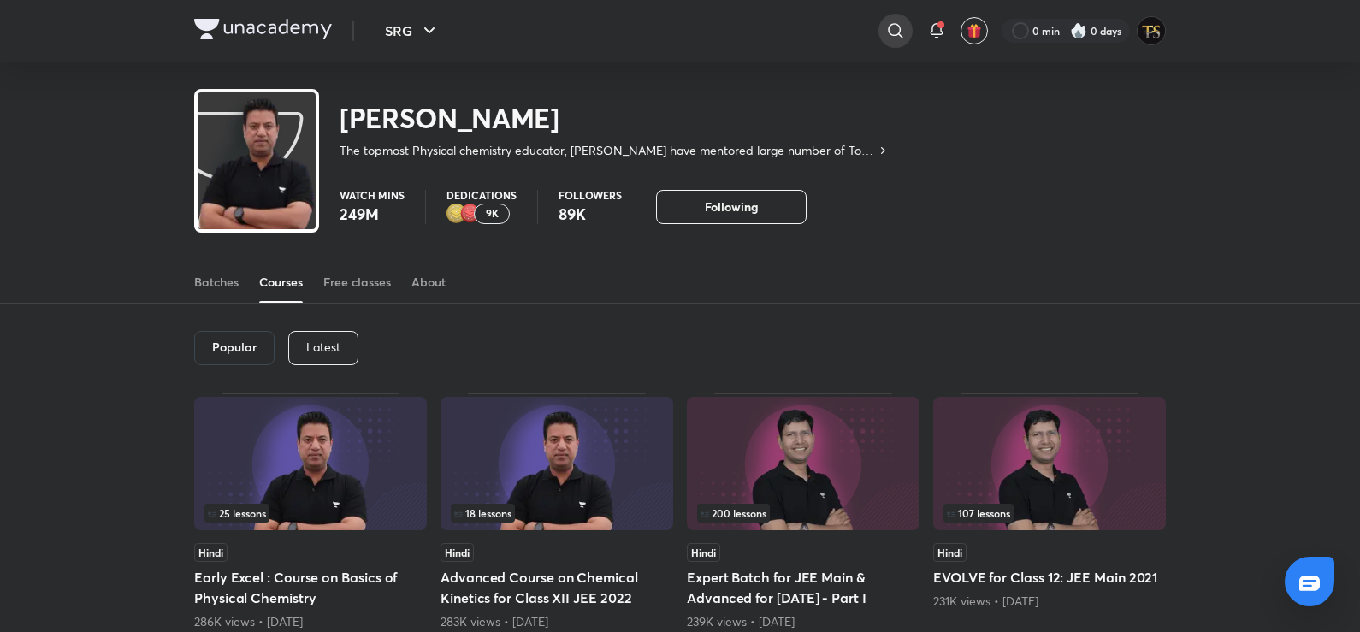
click at [896, 30] on icon at bounding box center [895, 31] width 21 height 21
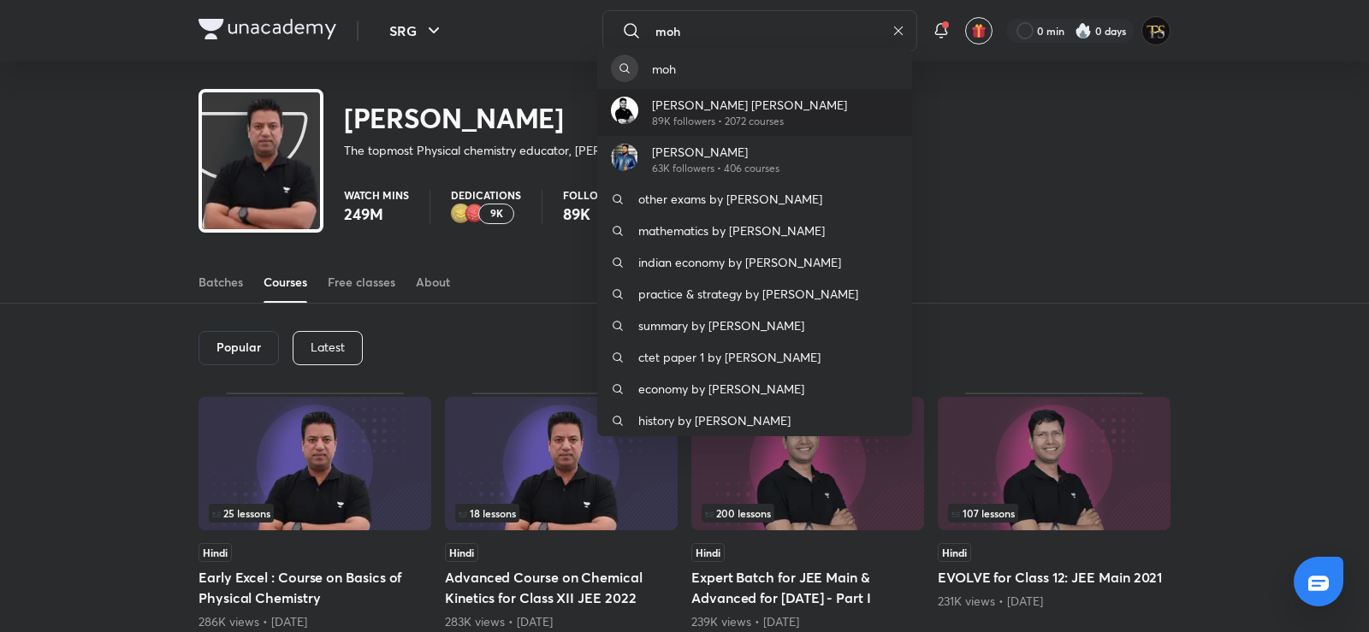
type input "moh"
click at [830, 118] on div "Mohammad Kashif Alam 89K followers • 2072 courses" at bounding box center [754, 112] width 315 height 47
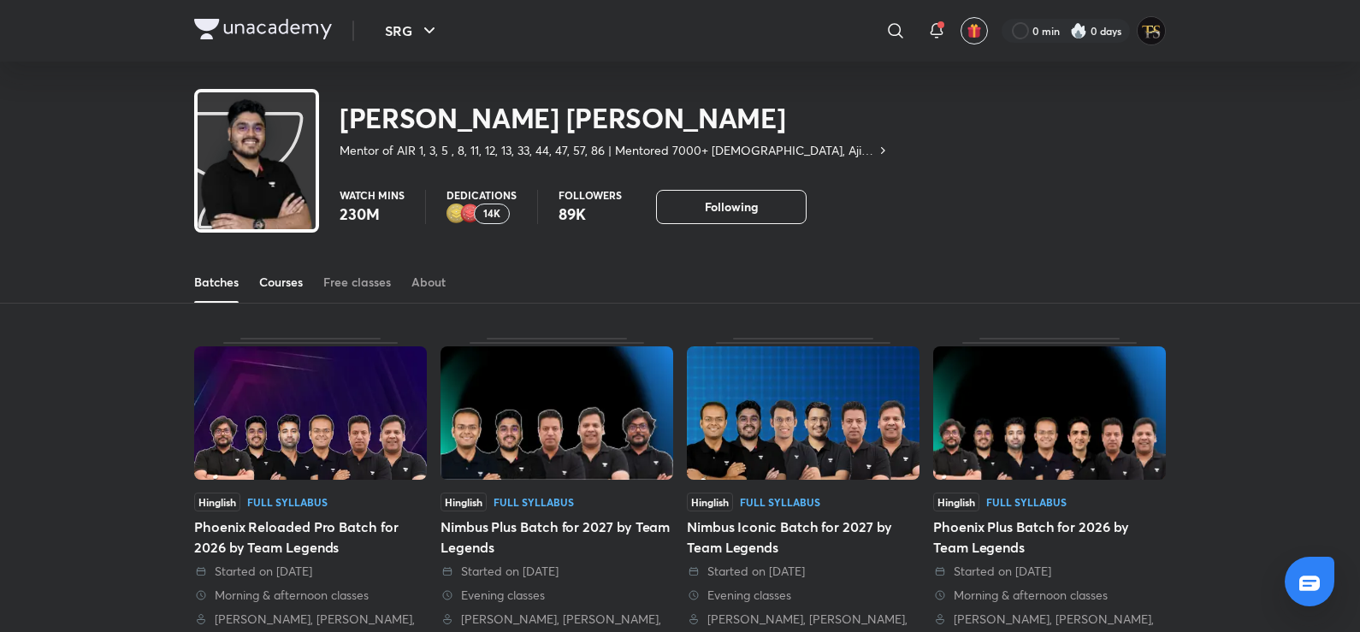
click at [271, 278] on div "Courses" at bounding box center [281, 282] width 44 height 17
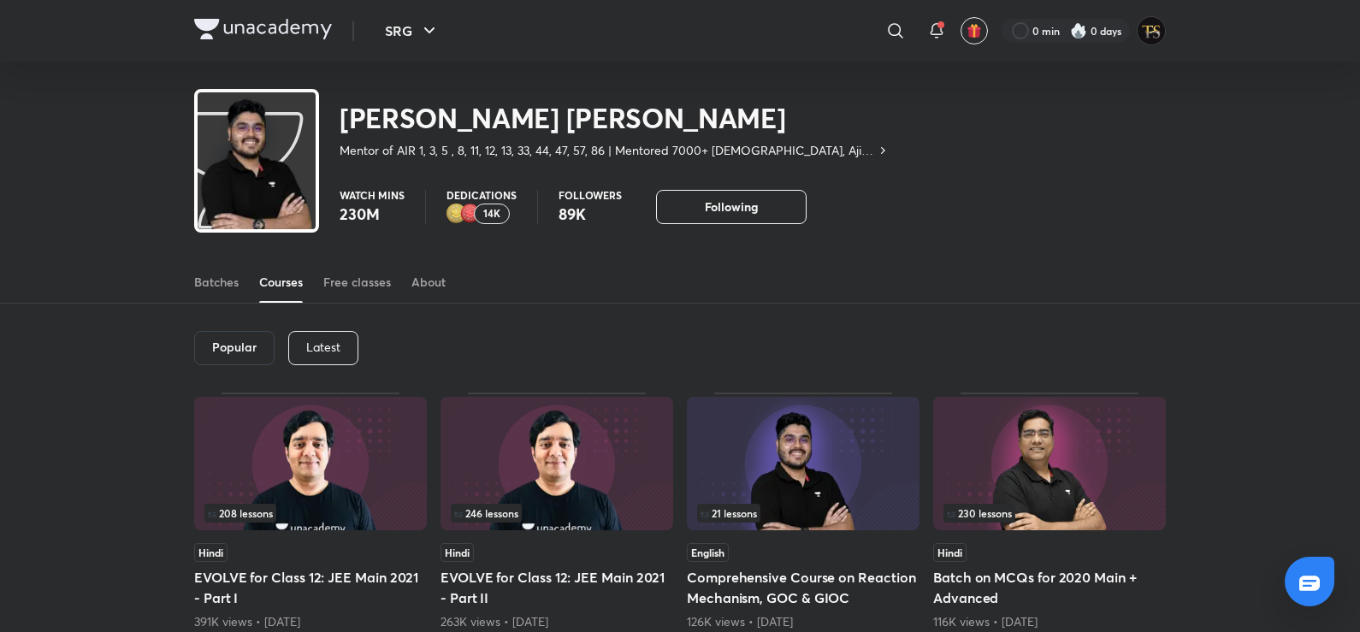
click at [306, 352] on p "Latest" at bounding box center [323, 347] width 34 height 14
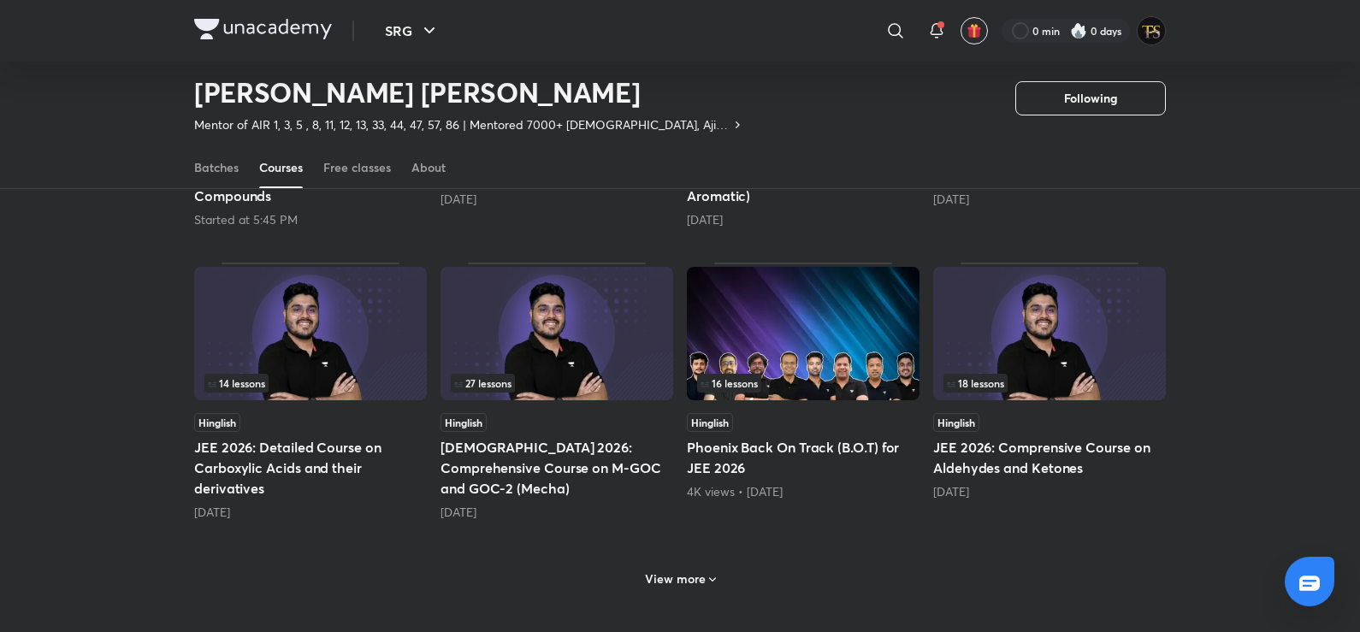
scroll to position [673, 0]
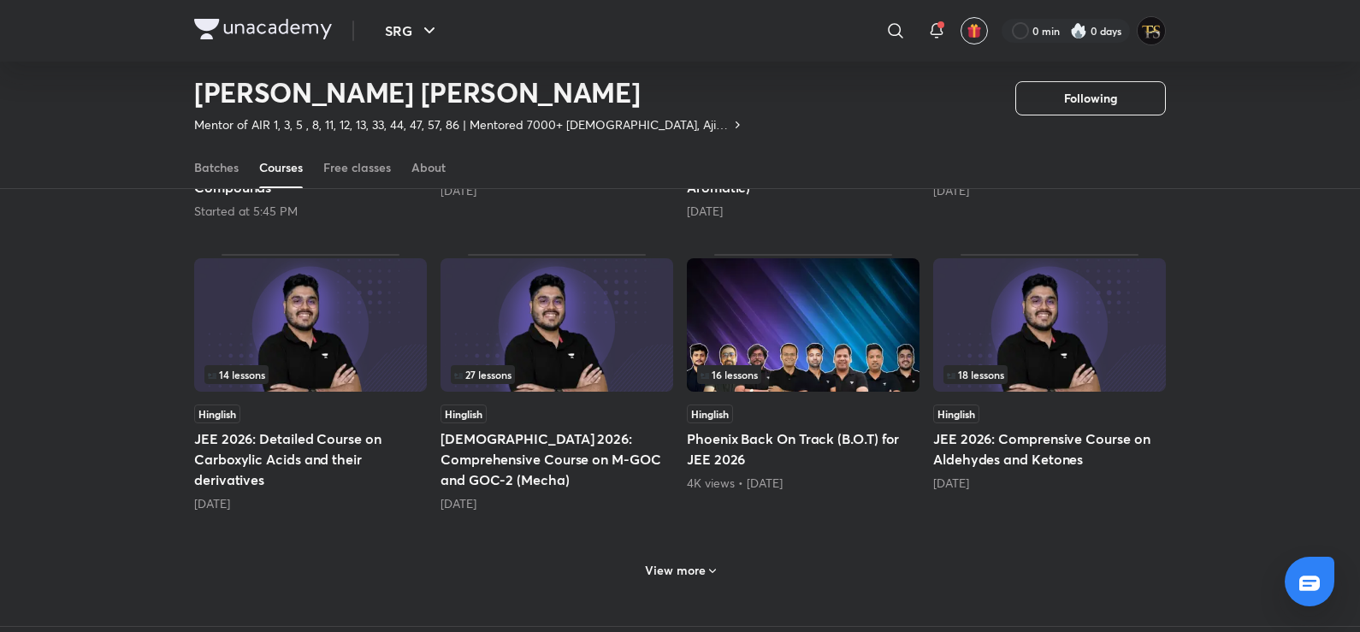
click at [683, 565] on h6 "View more" at bounding box center [675, 570] width 61 height 17
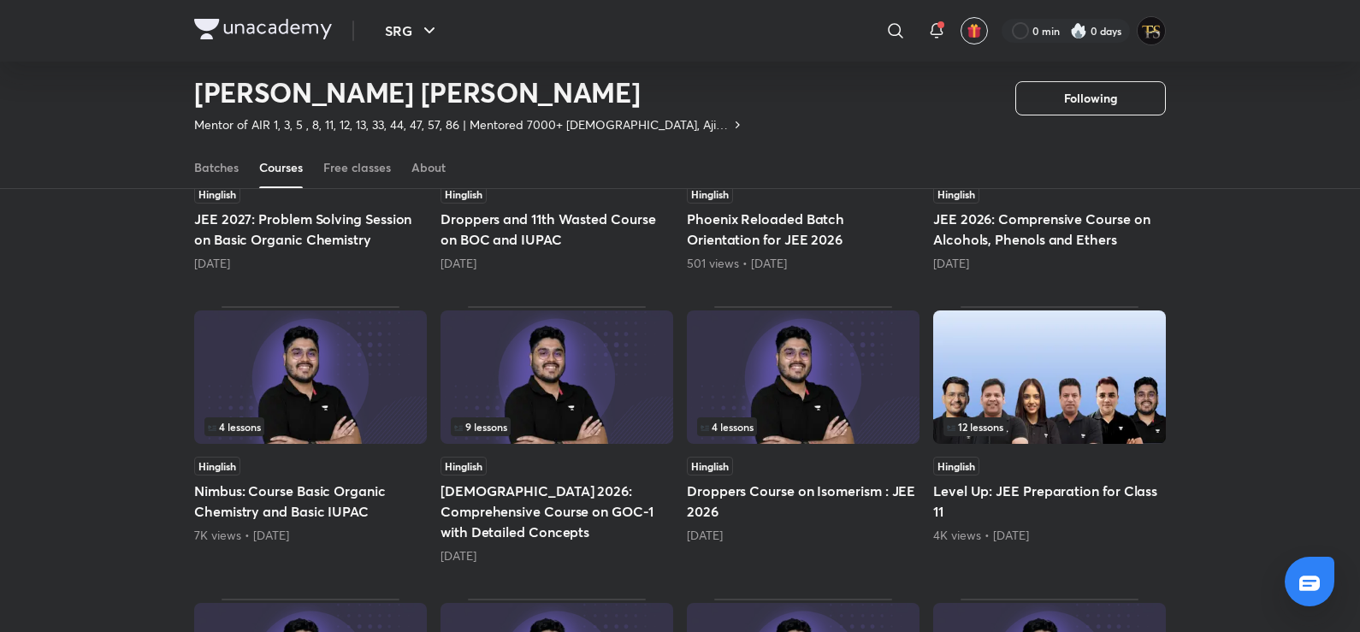
scroll to position [1529, 0]
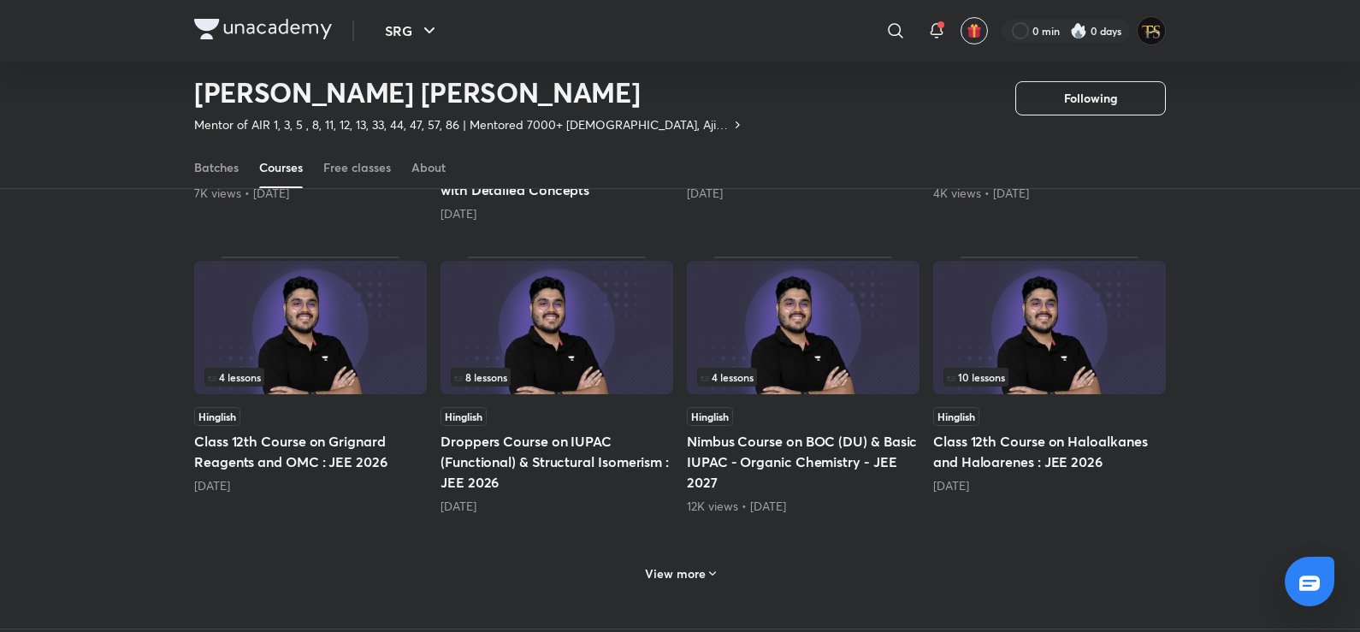
click at [677, 565] on h6 "View more" at bounding box center [675, 573] width 61 height 17
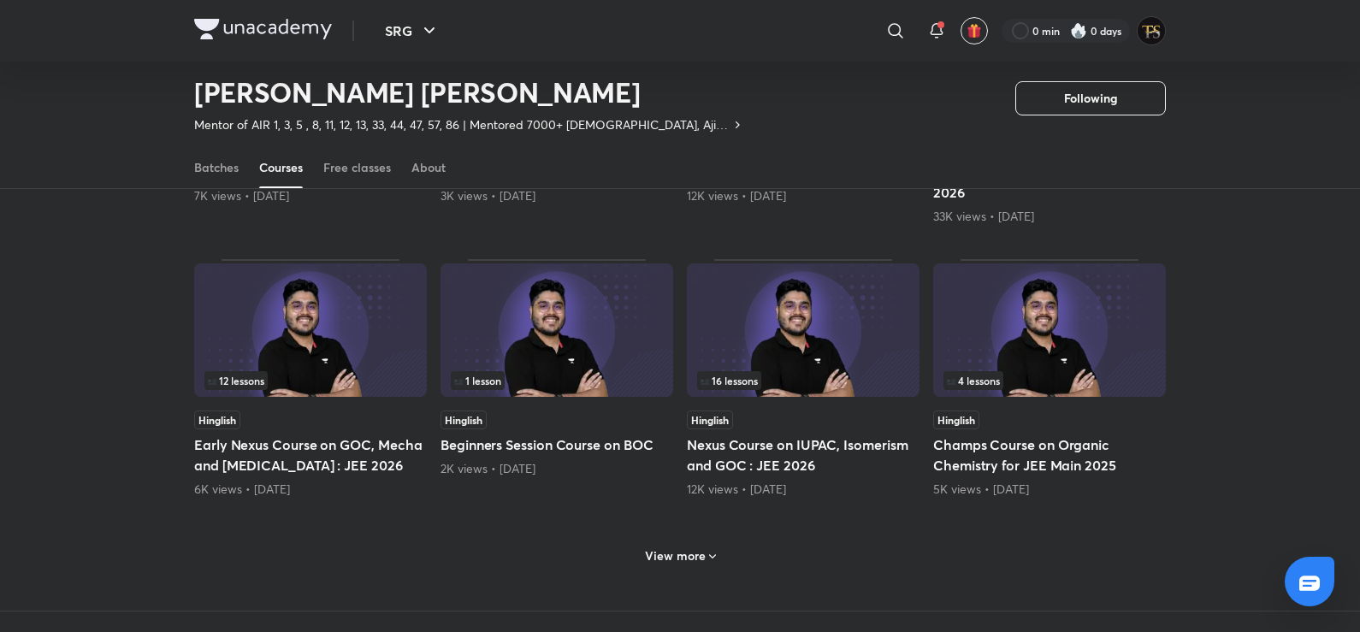
scroll to position [2555, 0]
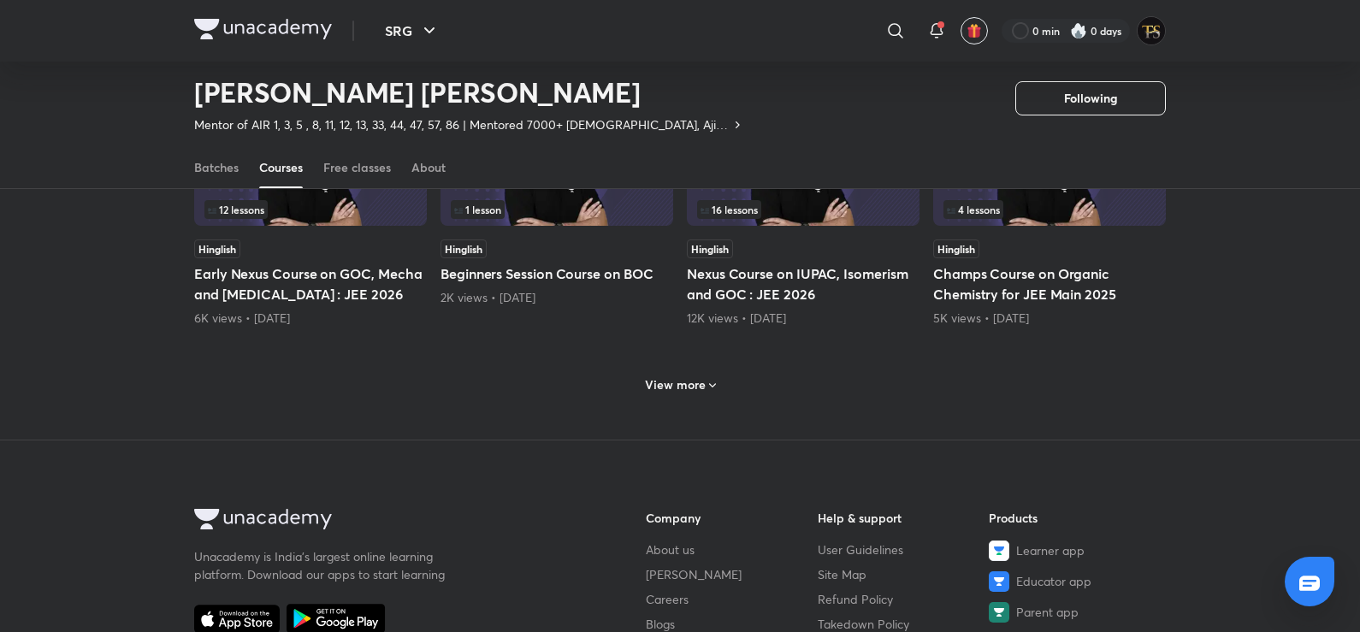
click at [698, 376] on h6 "View more" at bounding box center [675, 384] width 61 height 17
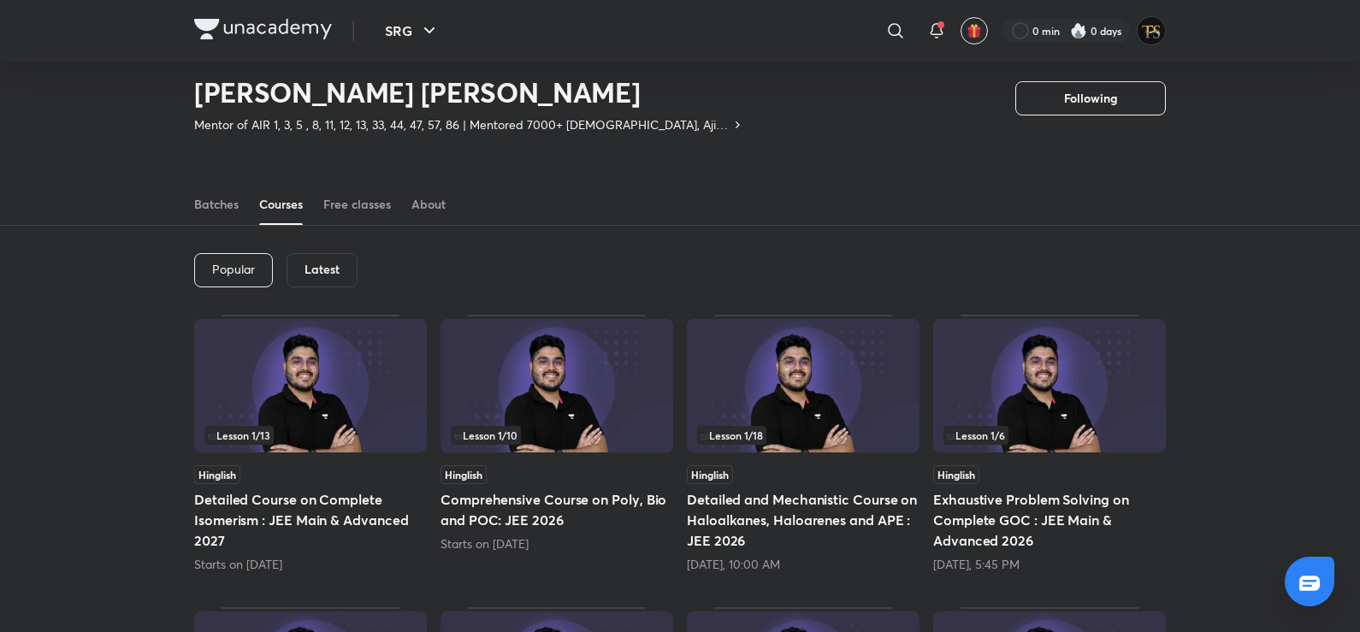
scroll to position [51, 0]
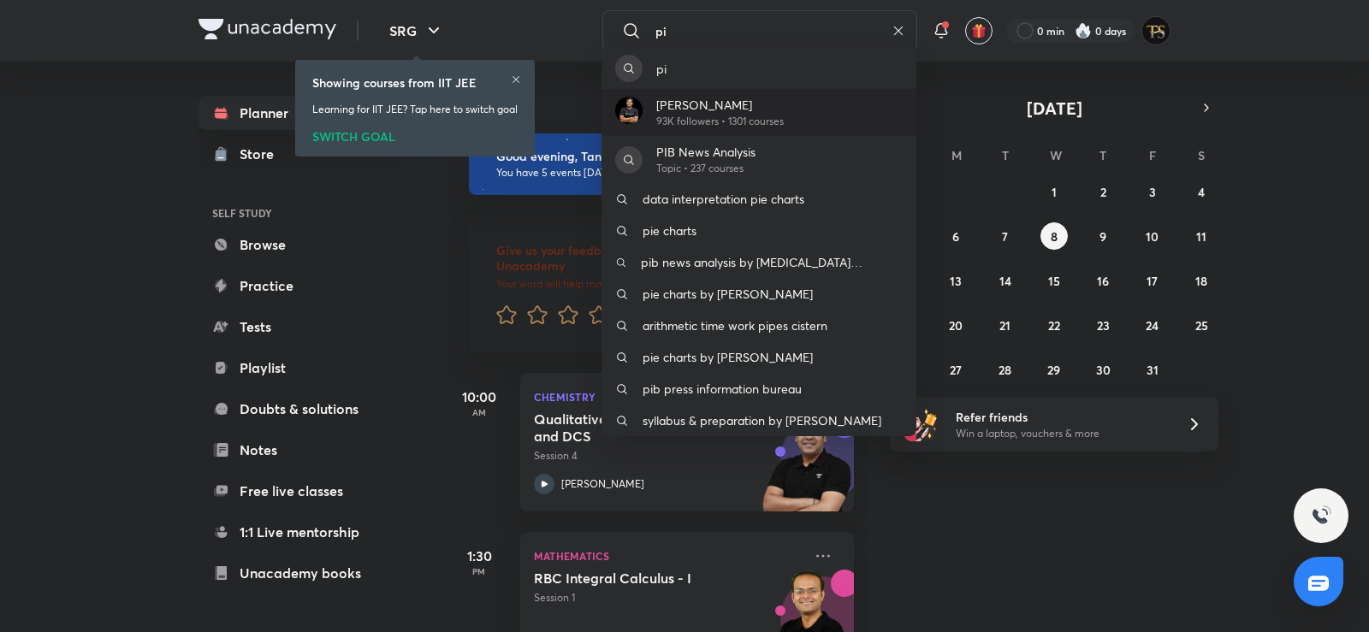
type input "pi"
click at [760, 106] on p "[PERSON_NAME]" at bounding box center [719, 105] width 127 height 18
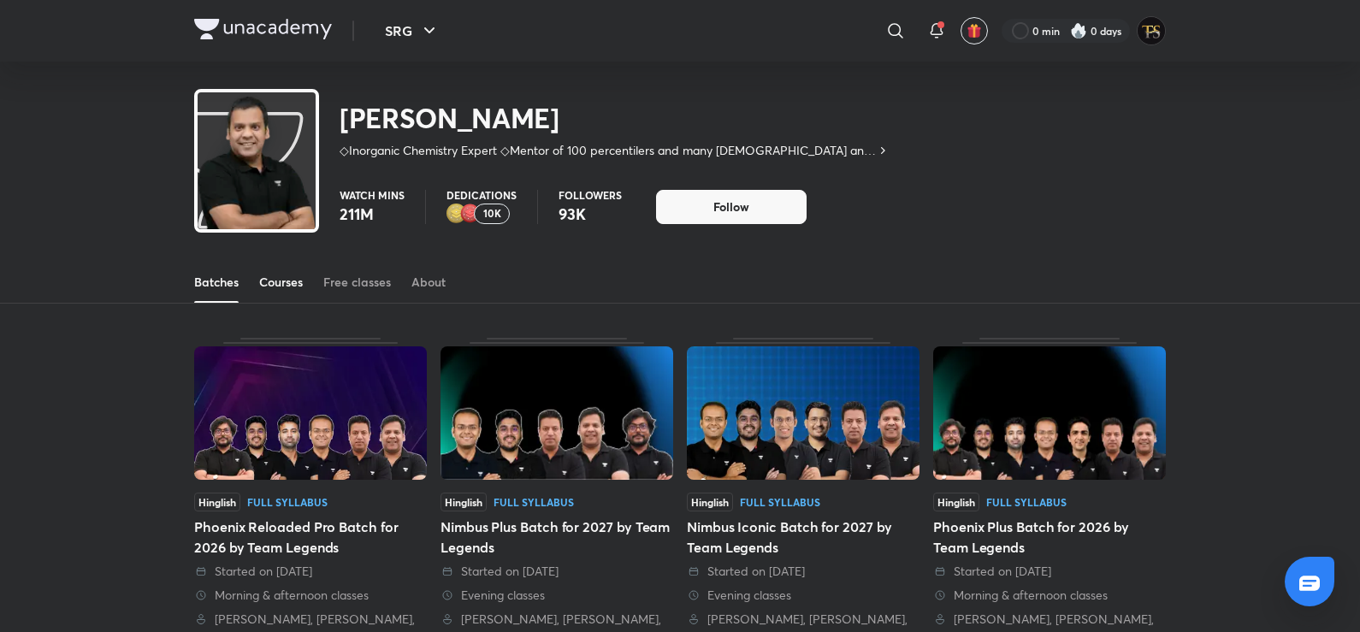
click at [298, 281] on div "Courses" at bounding box center [281, 282] width 44 height 17
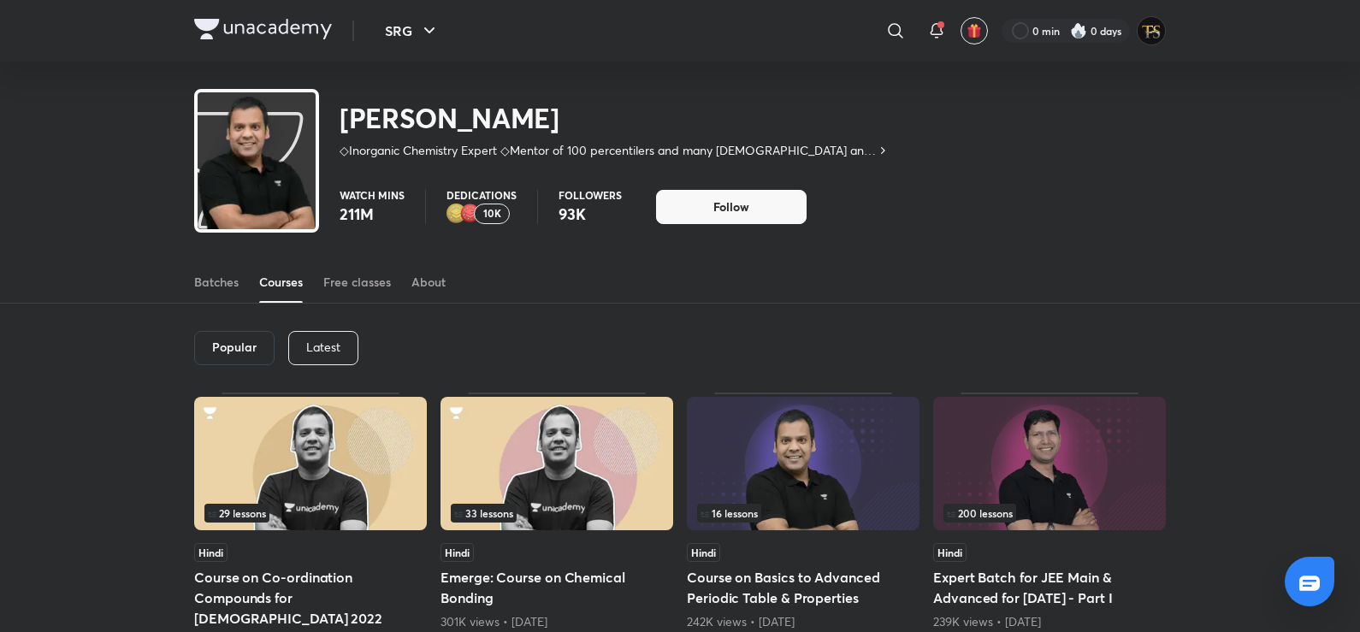
click at [321, 347] on p "Latest" at bounding box center [323, 347] width 34 height 14
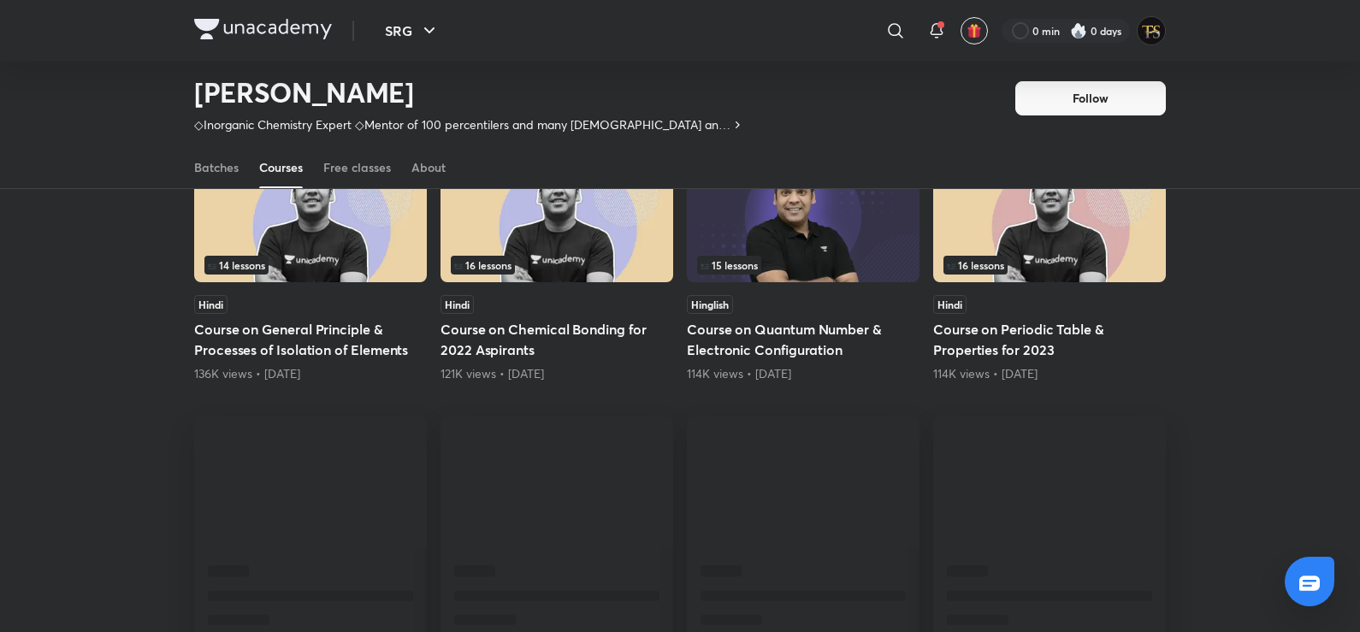
scroll to position [929, 0]
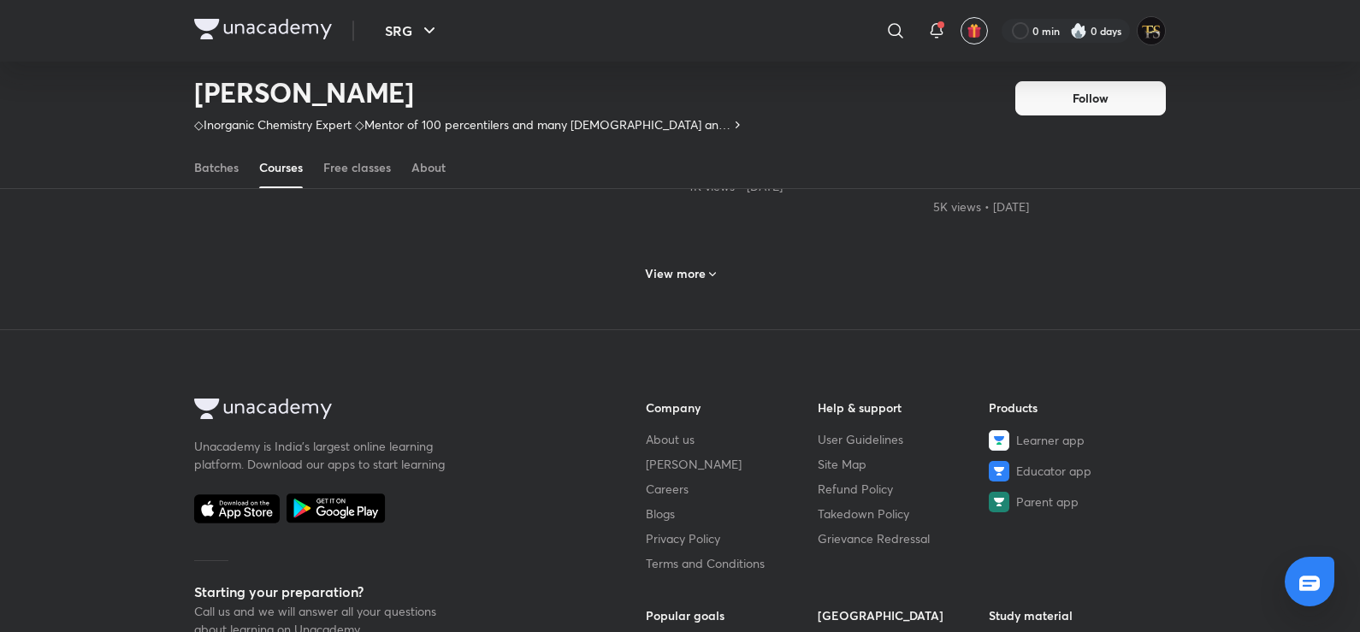
click at [678, 274] on h6 "View more" at bounding box center [675, 273] width 61 height 17
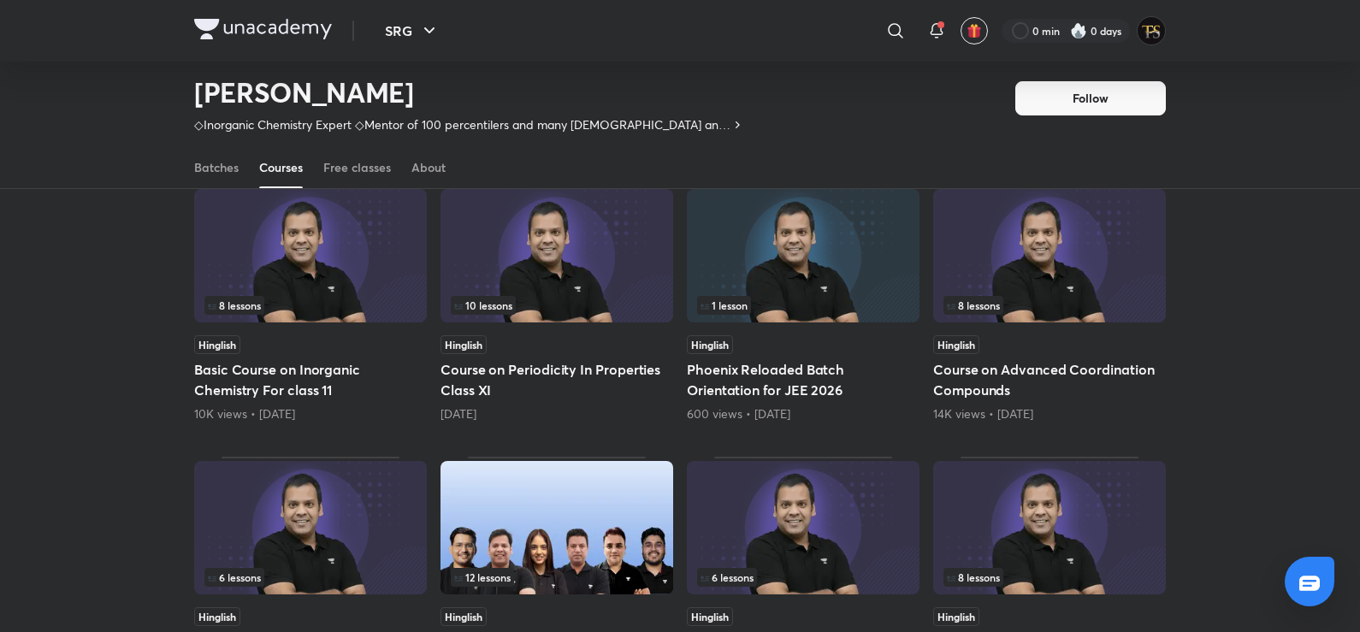
scroll to position [1271, 0]
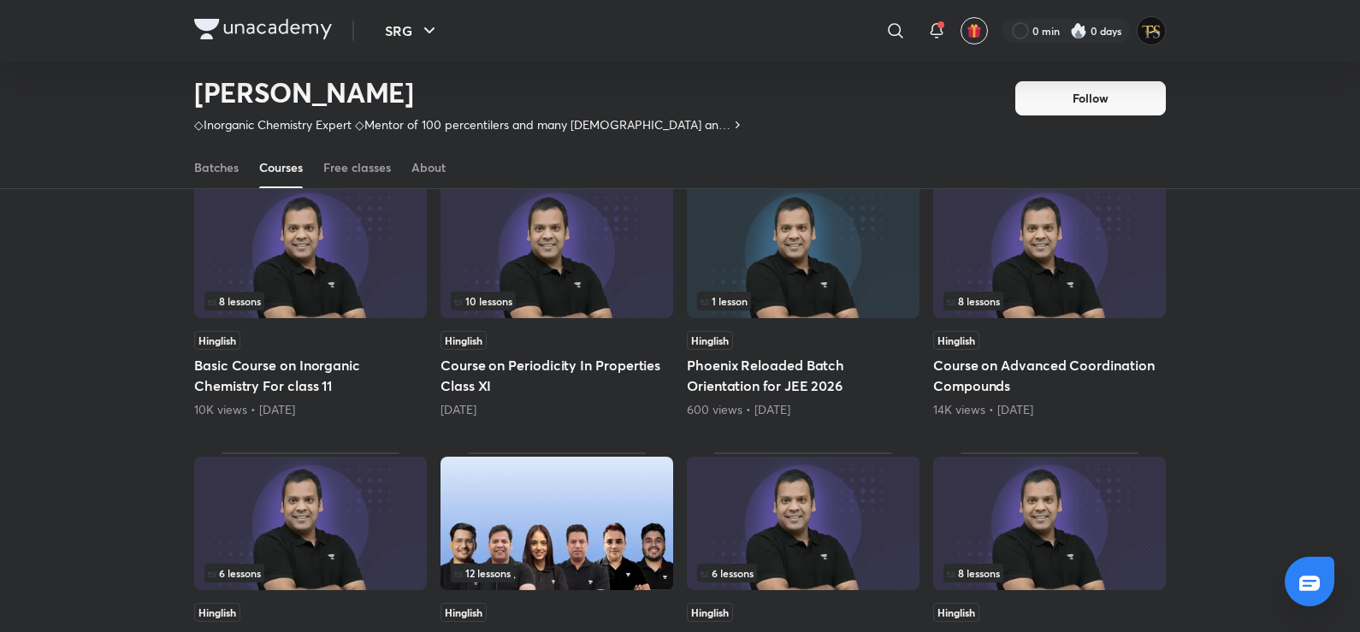
click at [565, 301] on div "10 lessons" at bounding box center [557, 301] width 212 height 19
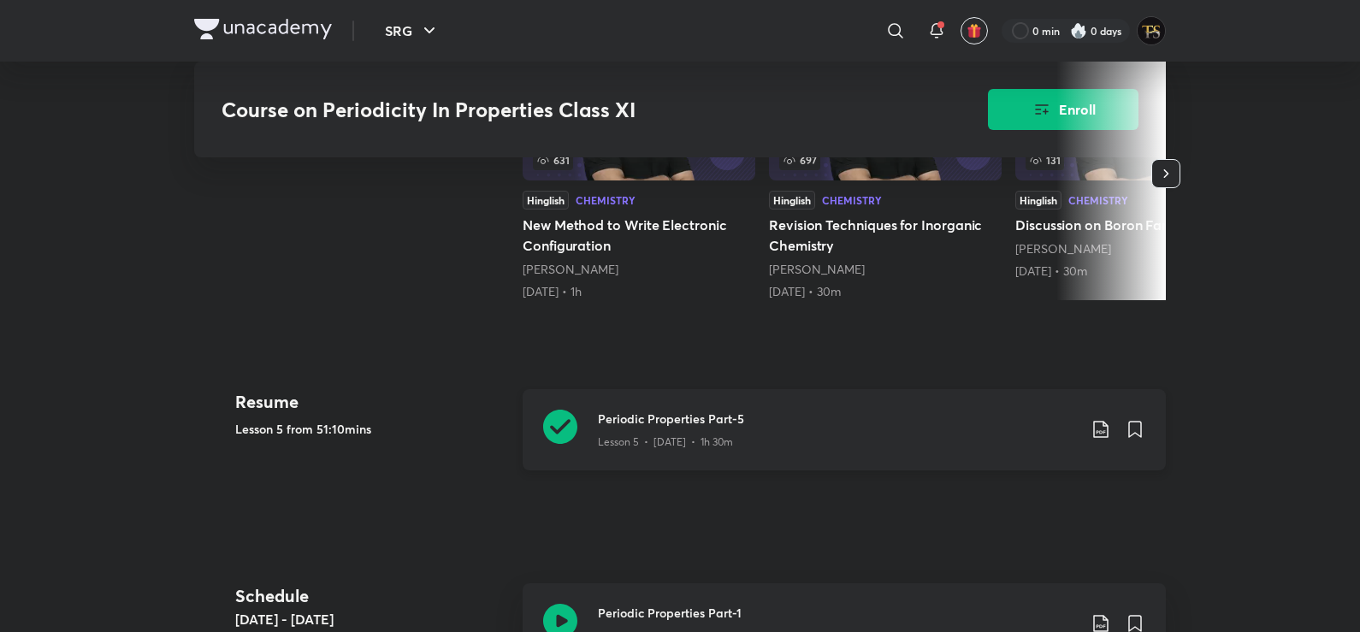
scroll to position [599, 0]
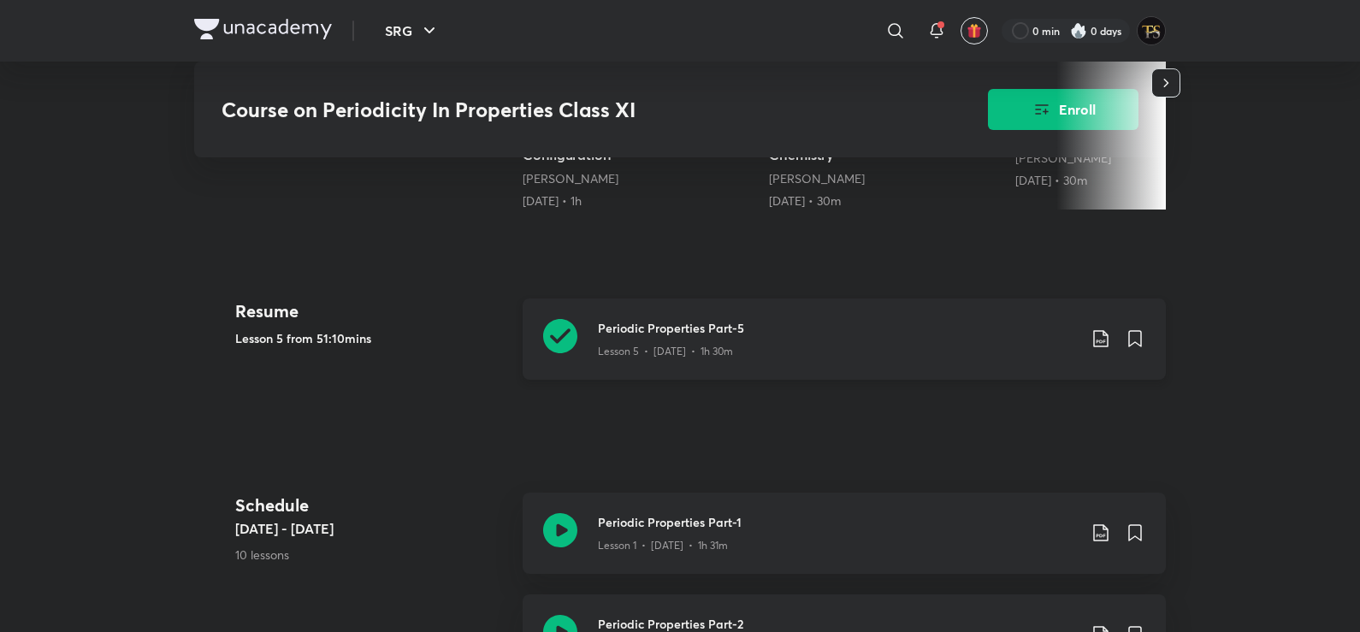
click at [576, 339] on icon at bounding box center [560, 336] width 34 height 34
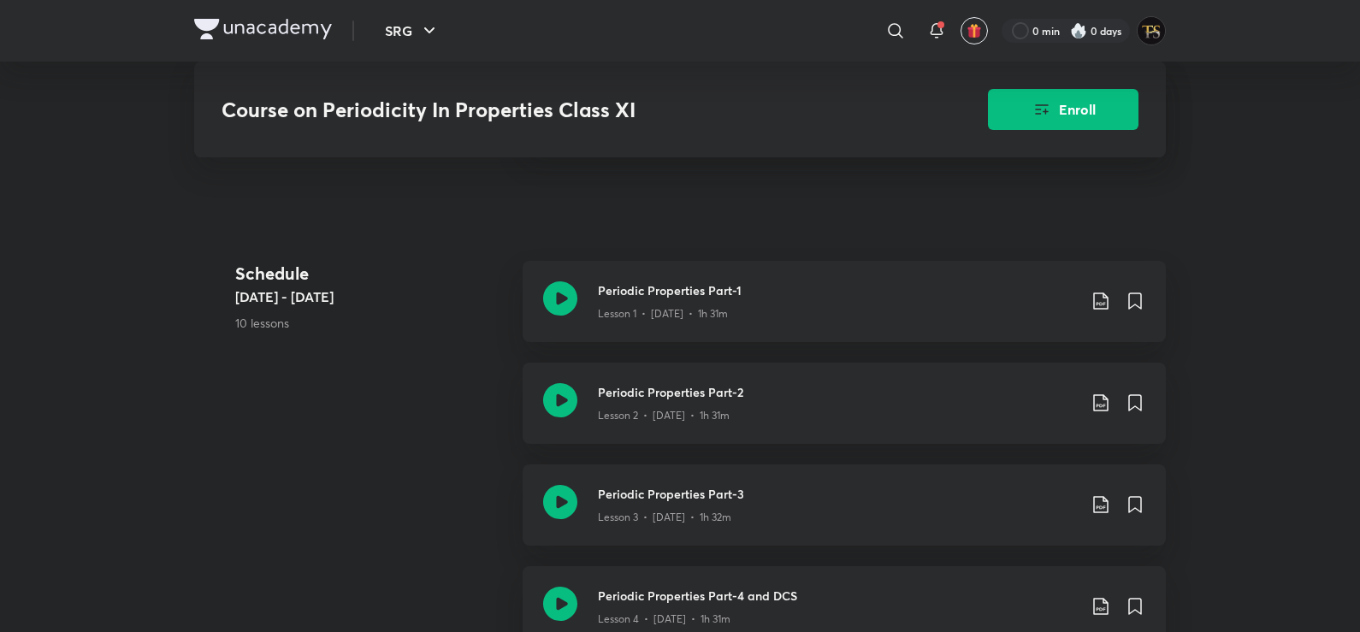
scroll to position [821, 0]
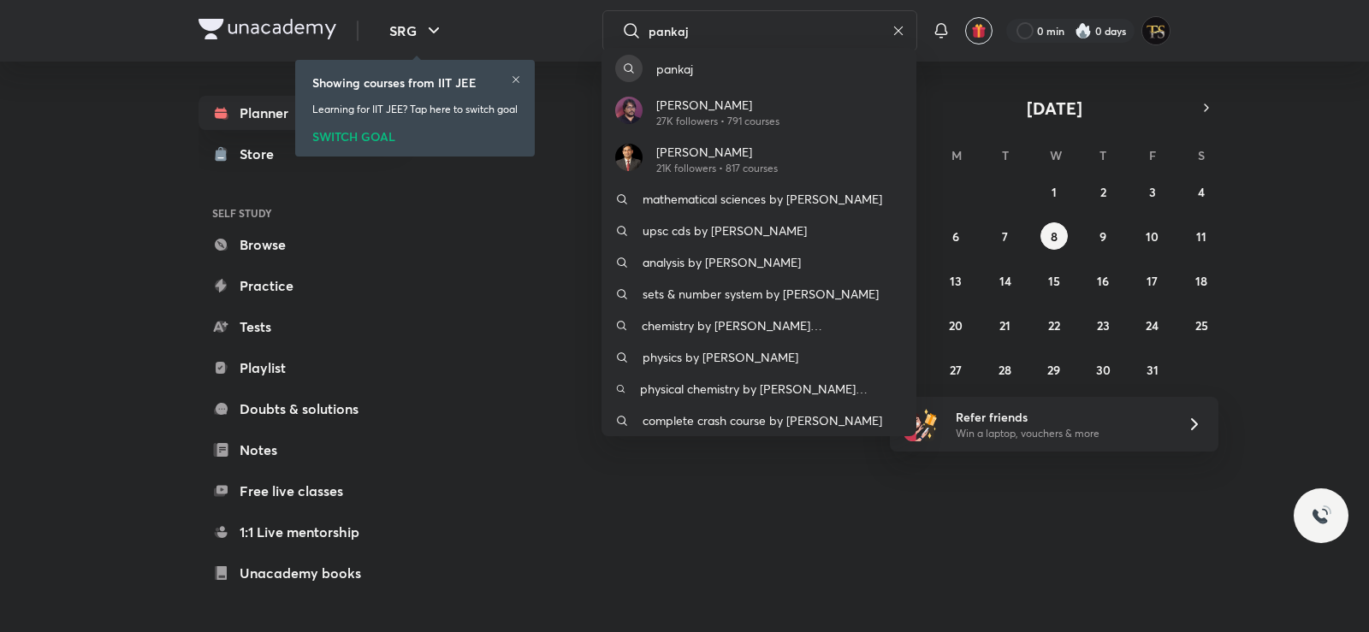
click at [650, 95] on div "Pankaj Singh 27K followers • 791 courses" at bounding box center [758, 112] width 315 height 47
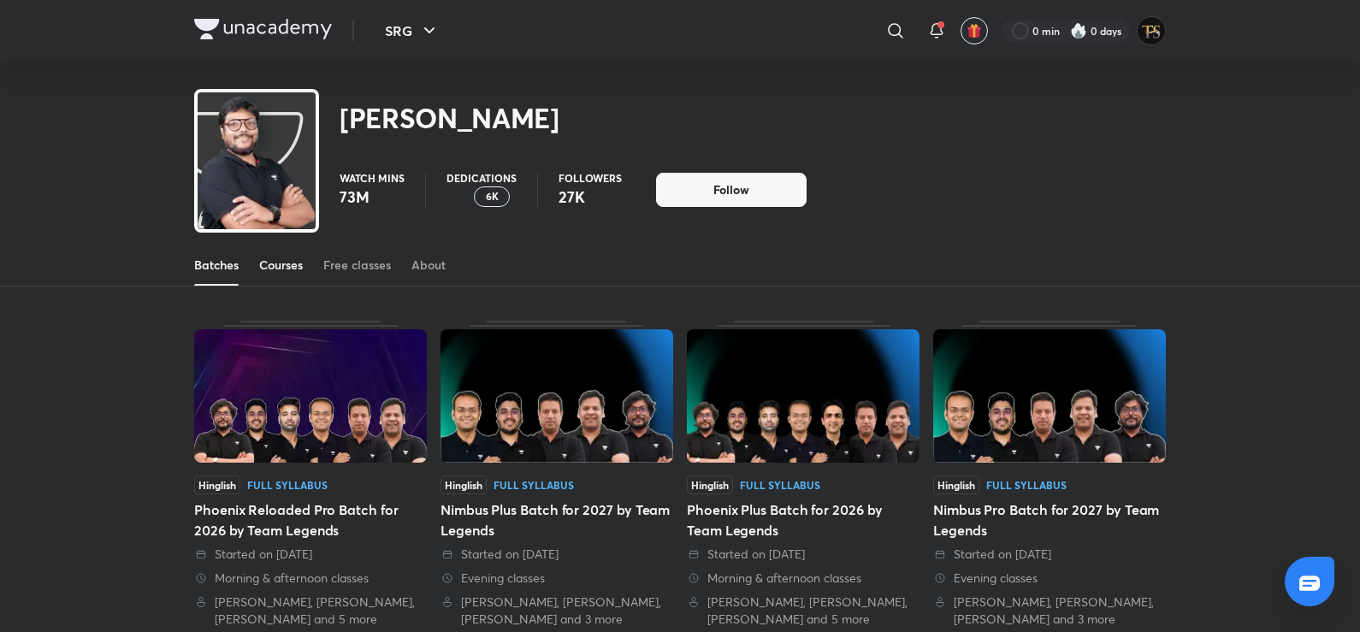
click at [279, 275] on link "Courses" at bounding box center [281, 265] width 44 height 41
click at [283, 259] on div "Courses" at bounding box center [281, 265] width 44 height 17
click at [285, 259] on div "Courses" at bounding box center [281, 265] width 44 height 17
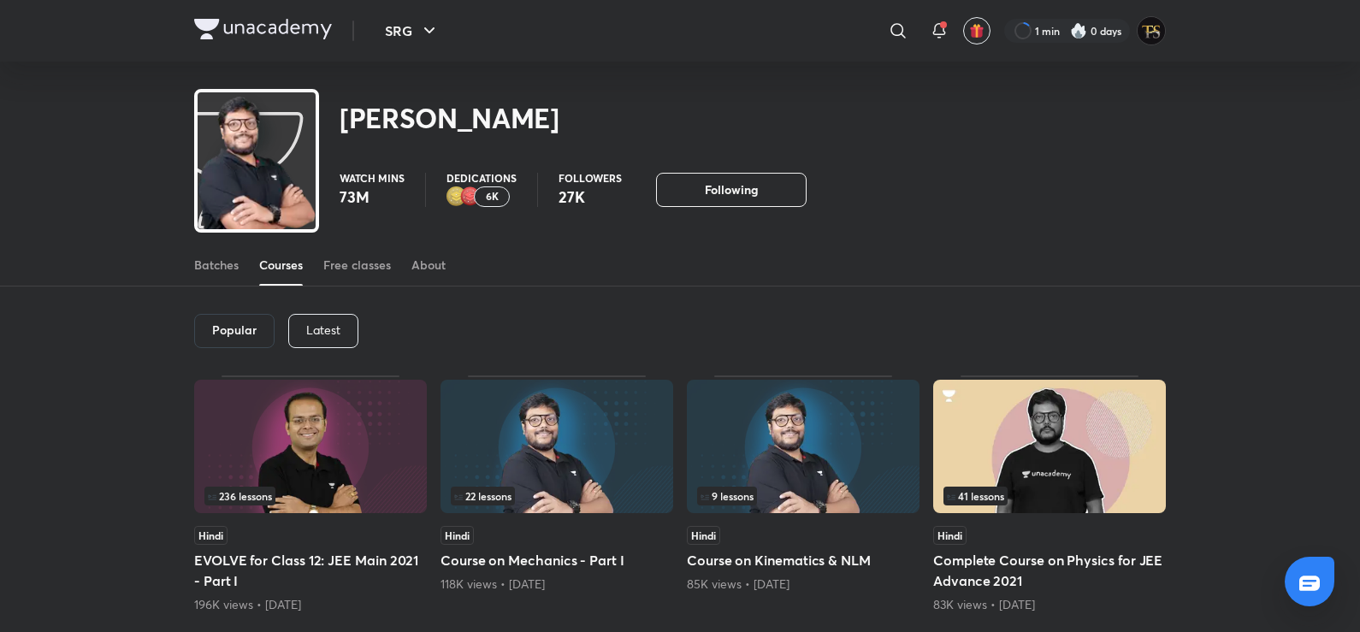
click at [328, 335] on p "Latest" at bounding box center [323, 330] width 34 height 14
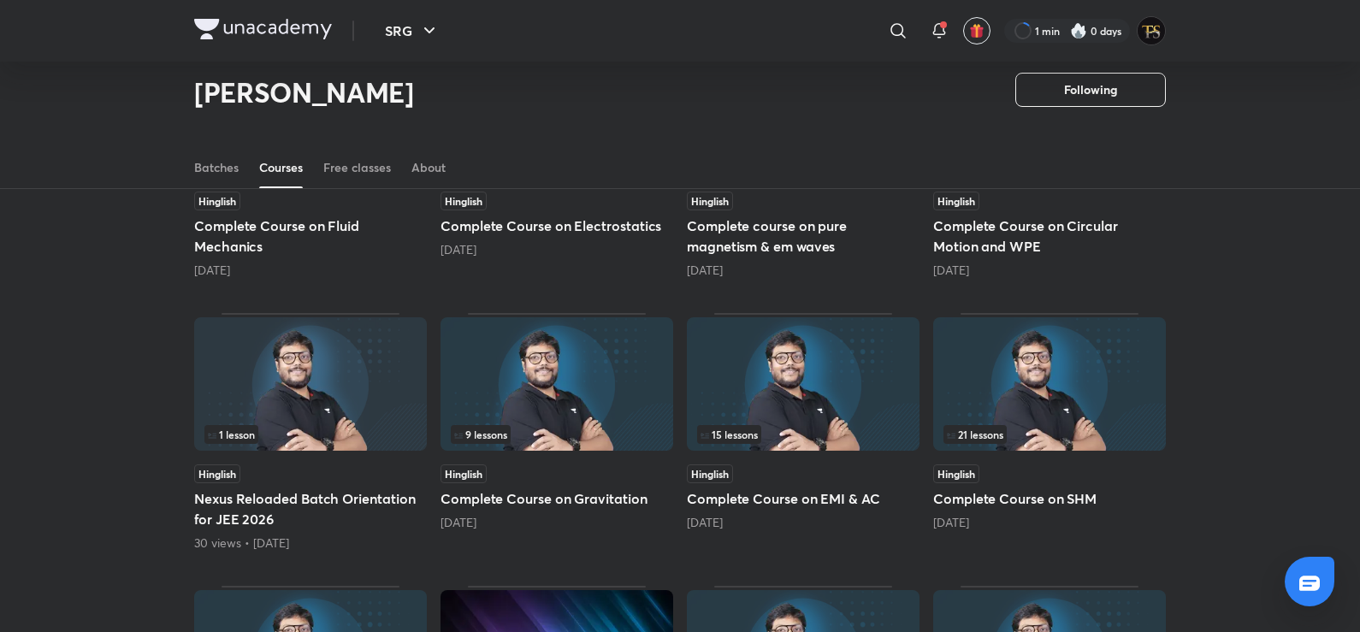
scroll to position [245, 0]
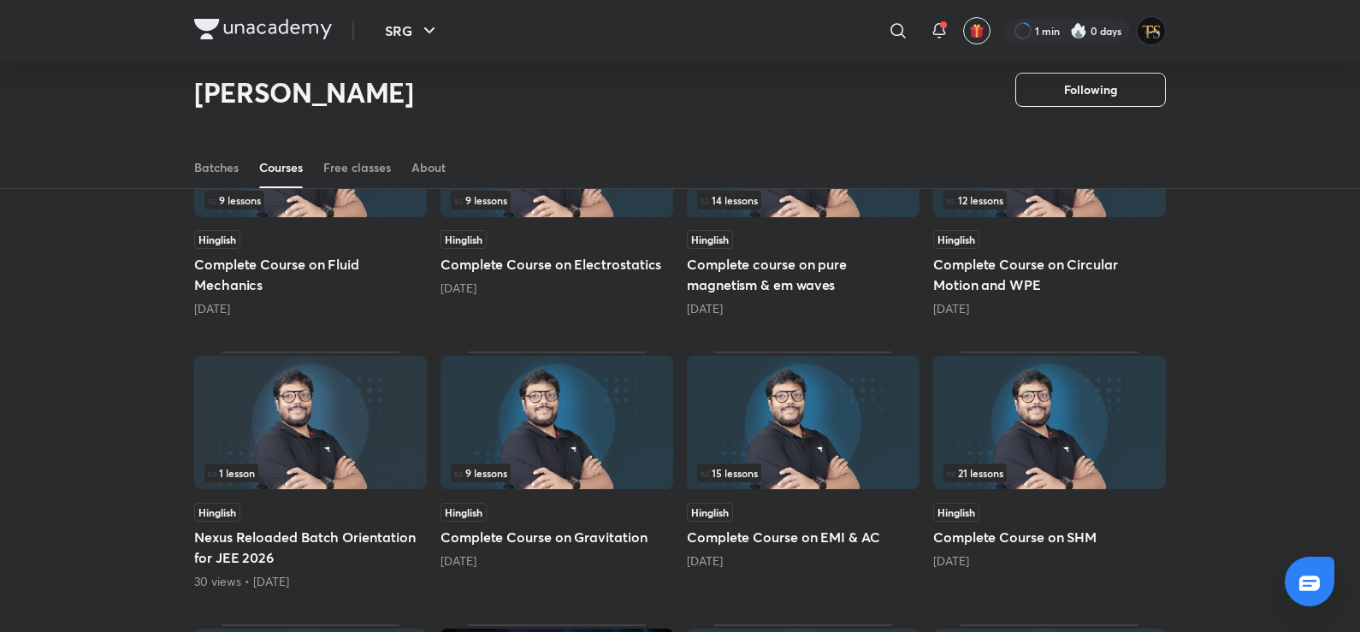
click at [369, 429] on img at bounding box center [310, 422] width 233 height 133
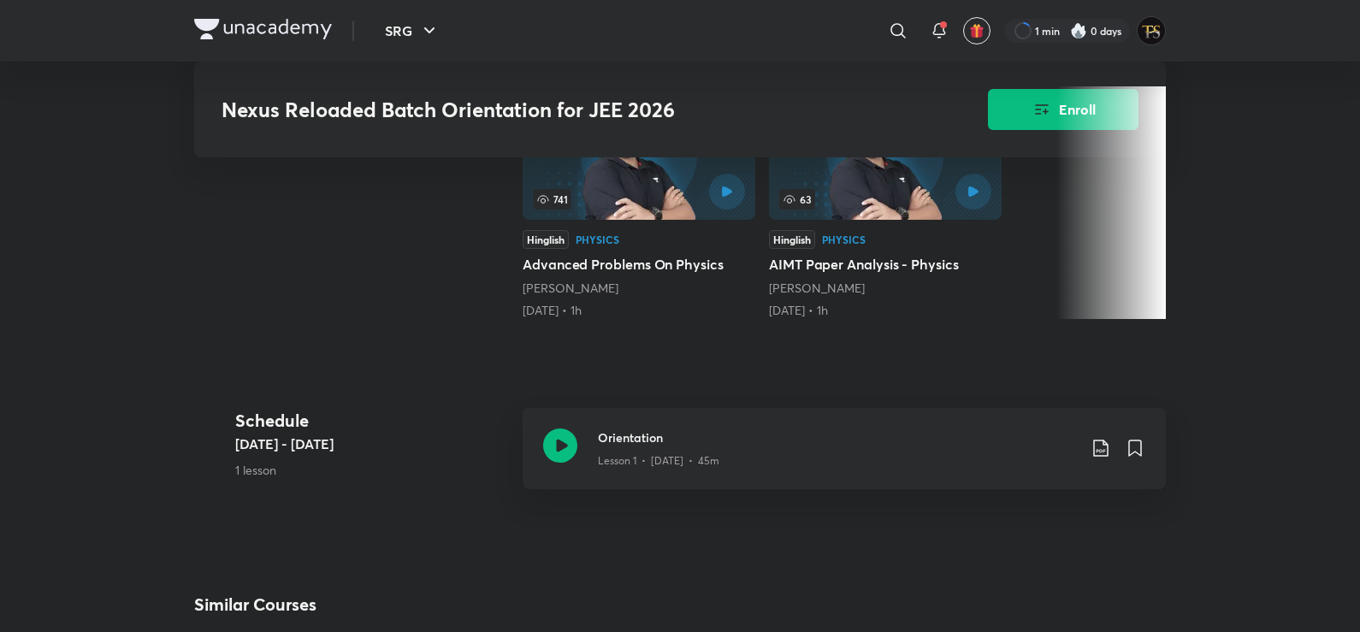
scroll to position [428, 0]
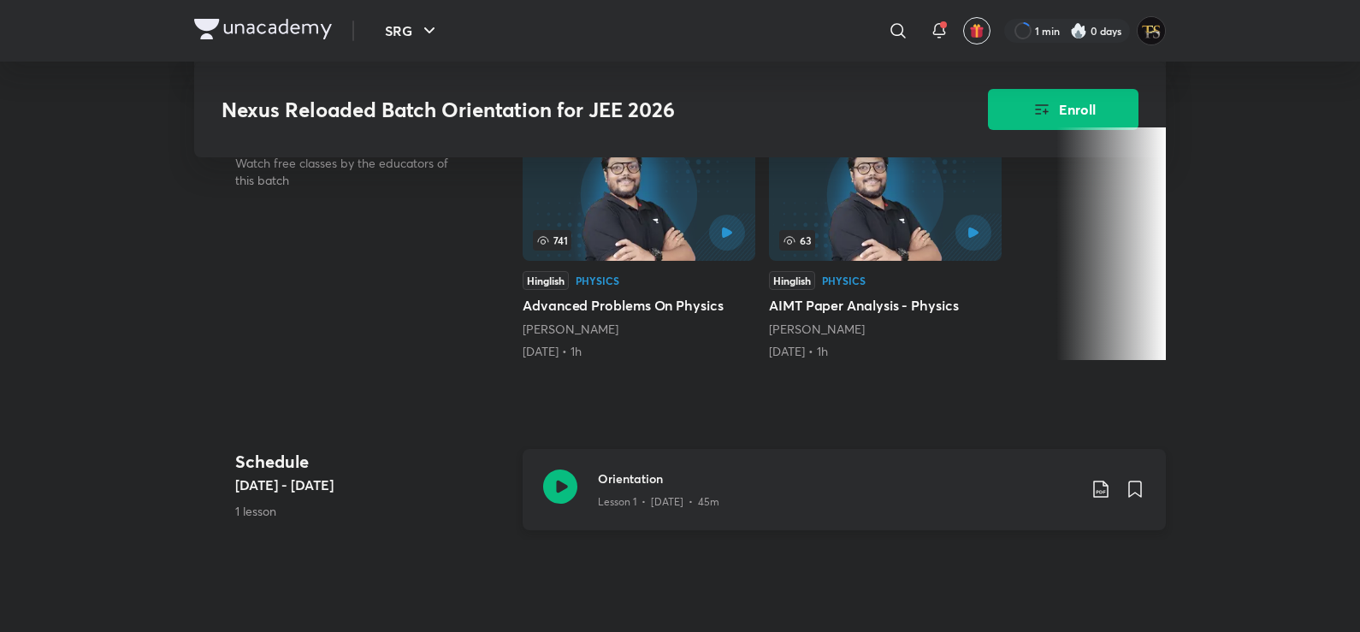
click at [577, 494] on icon at bounding box center [560, 487] width 34 height 34
